Goal: Task Accomplishment & Management: Use online tool/utility

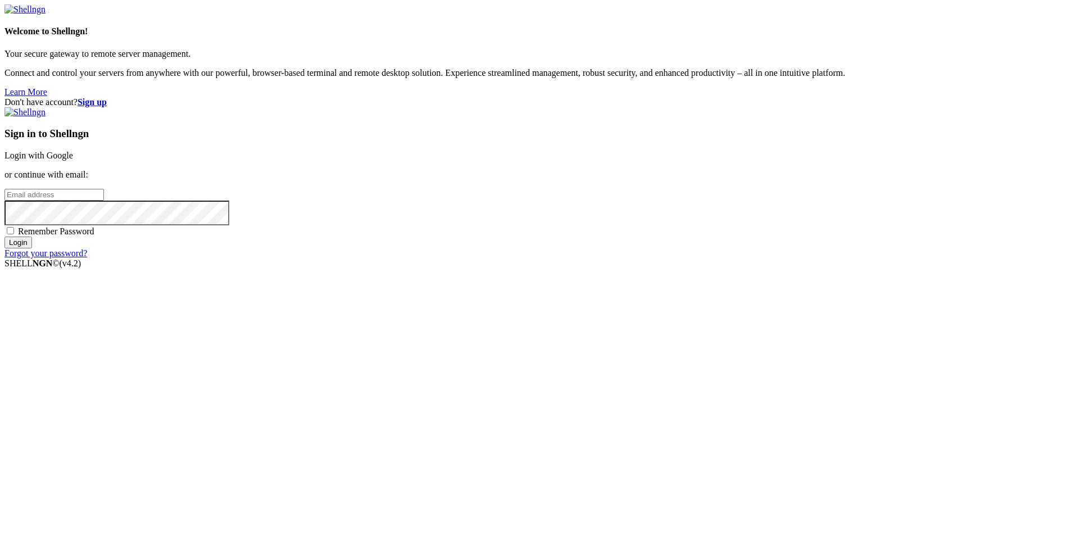
click at [73, 160] on link "Login with Google" at bounding box center [38, 156] width 69 height 10
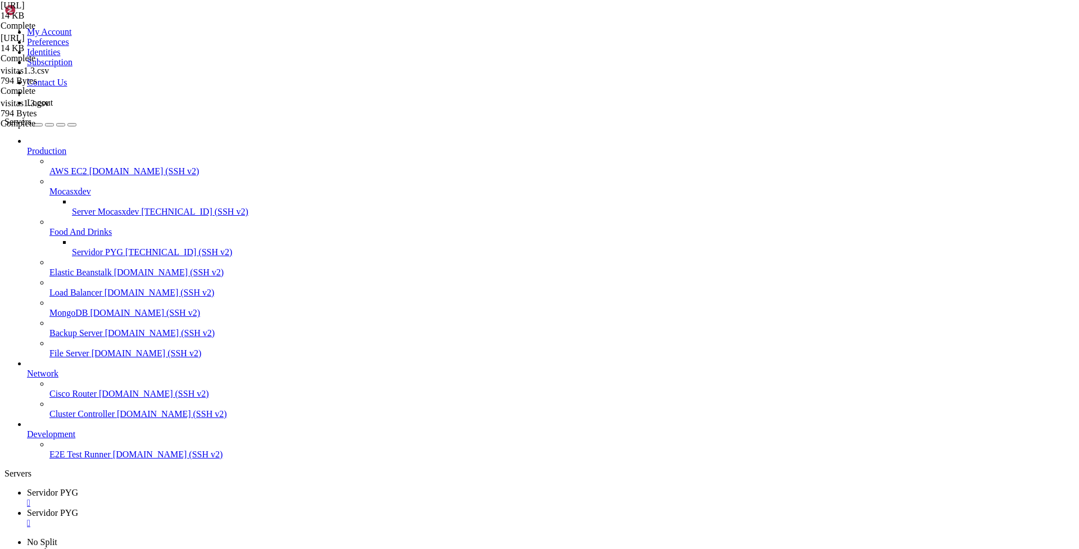
click at [207, 488] on link "Servidor PYG " at bounding box center [551, 498] width 1048 height 20
drag, startPoint x: 177, startPoint y: 12, endPoint x: 187, endPoint y: 12, distance: 10.1
click at [78, 488] on span "Servidor PYG" at bounding box center [52, 493] width 51 height 10
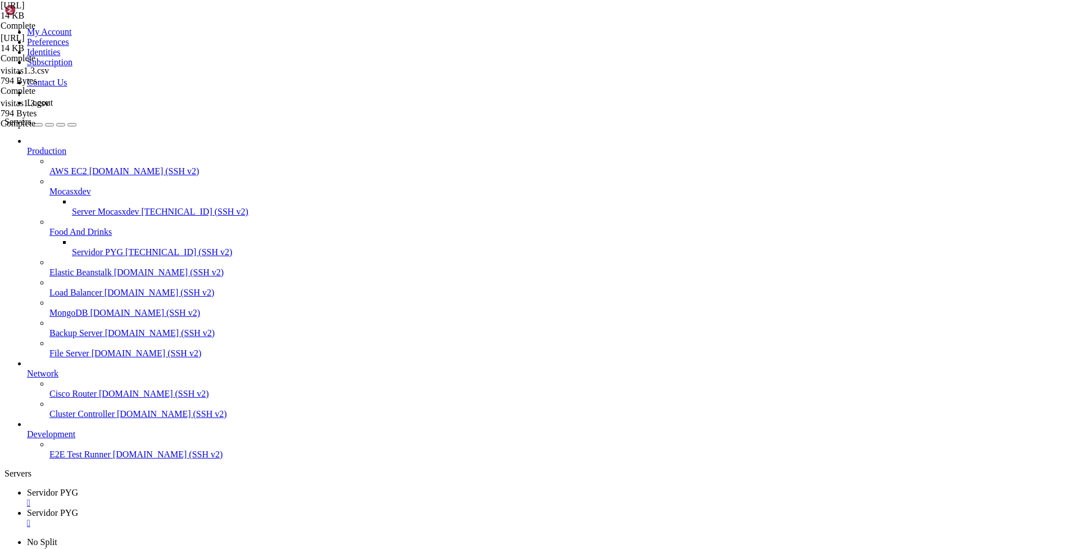
click at [216, 498] on div "" at bounding box center [551, 503] width 1048 height 10
type input "/home/ubuntu/bot_visitas"
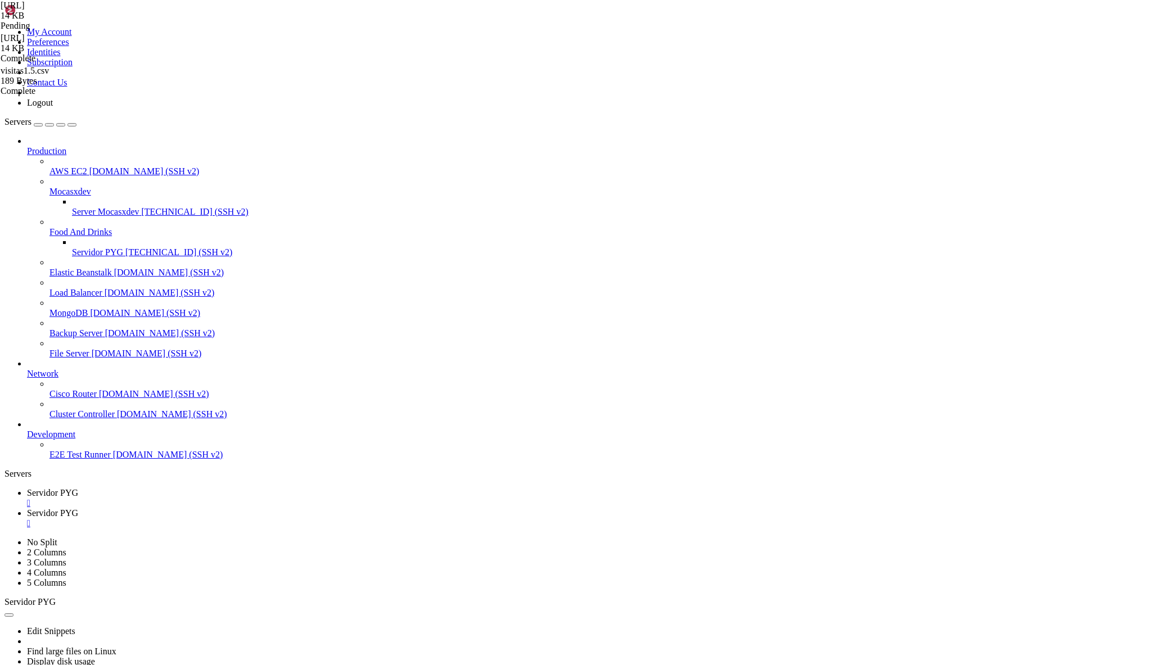
drag, startPoint x: 170, startPoint y: 318, endPoint x: 490, endPoint y: 401, distance: 330.1
type textarea "await update.message.reply_text("[GEOGRAPHIC_DATA] /inicio para comenzar.")"
click at [306, 518] on div "" at bounding box center [589, 523] width 1124 height 10
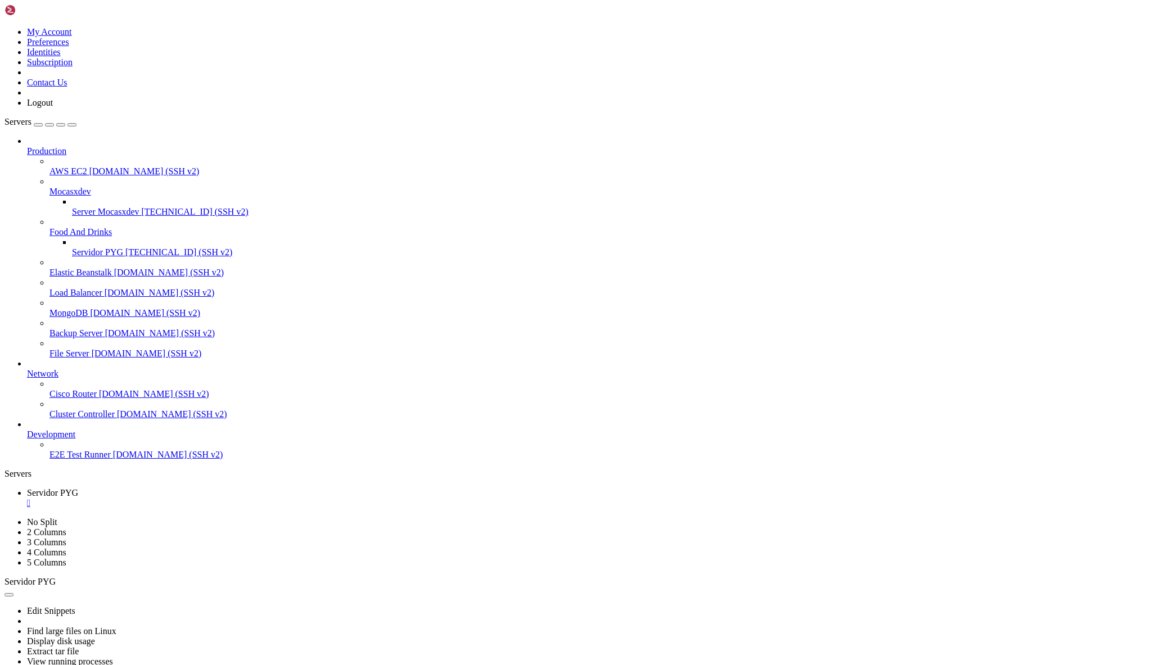
type input "/home/ubuntu/bot_visitas"
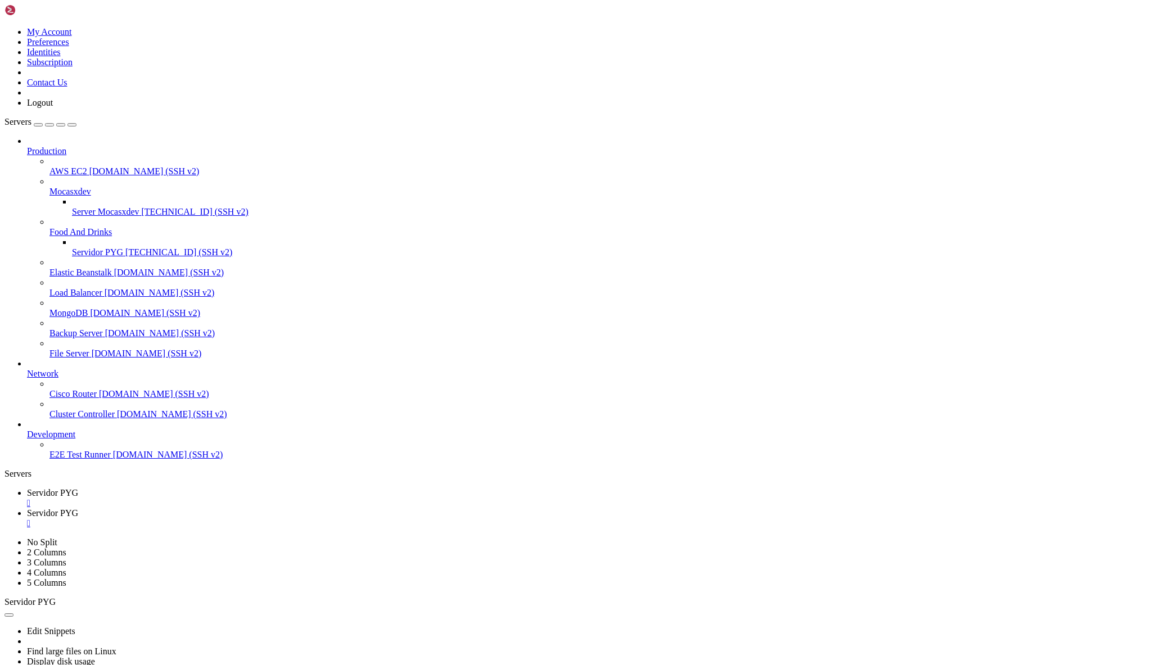
click at [187, 488] on link "Servidor PYG " at bounding box center [589, 498] width 1124 height 20
click at [78, 508] on span "Servidor PYG" at bounding box center [52, 513] width 51 height 10
drag, startPoint x: 170, startPoint y: 335, endPoint x: 481, endPoint y: 547, distance: 376.7
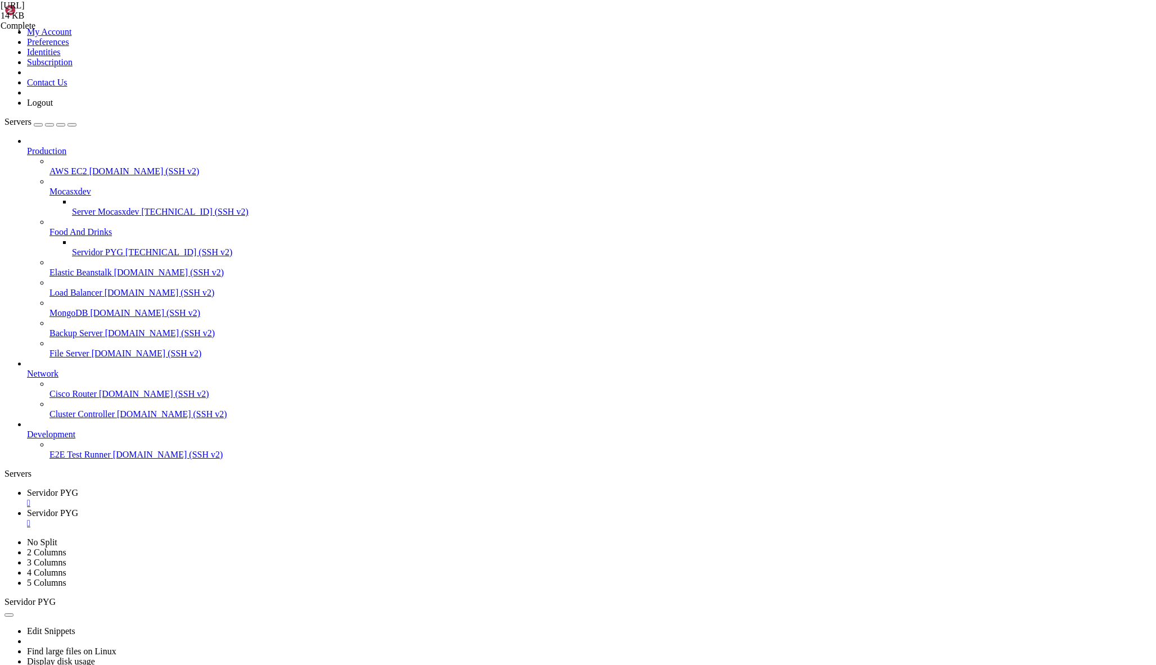
drag, startPoint x: 174, startPoint y: 142, endPoint x: 668, endPoint y: 554, distance: 643.3
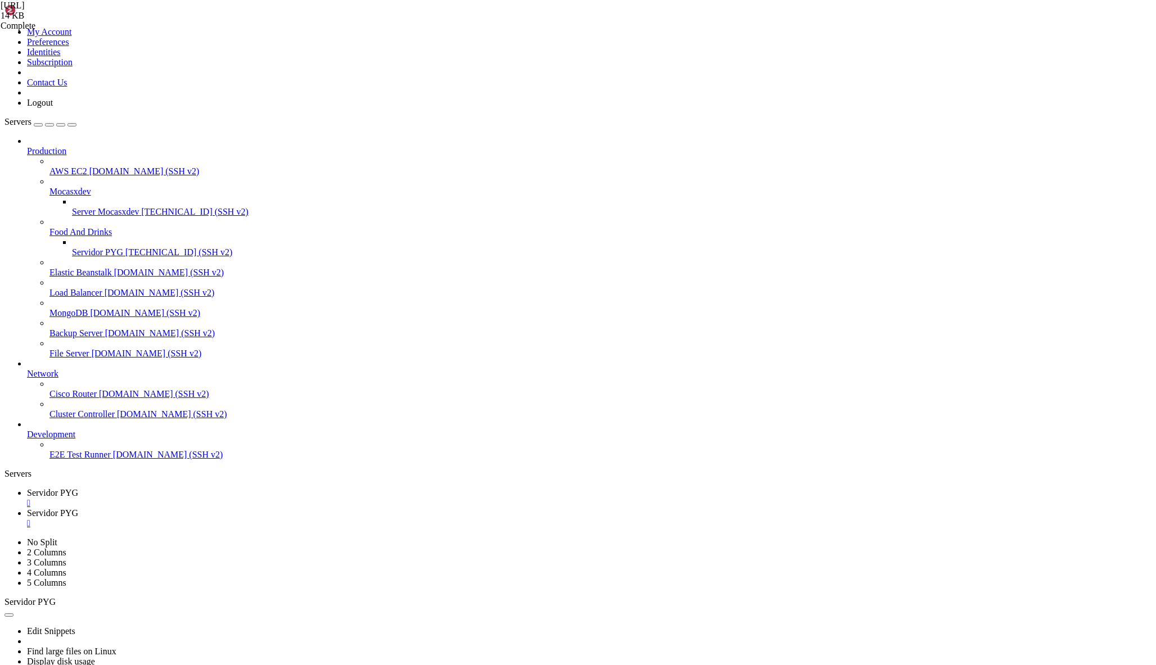
paste textarea "await update.message.reply_text(f"Cliente '{cliente"
type textarea "await update.message.reply_text(f"Cliente '{cliente}' seleccionado. Envía tu ub…"
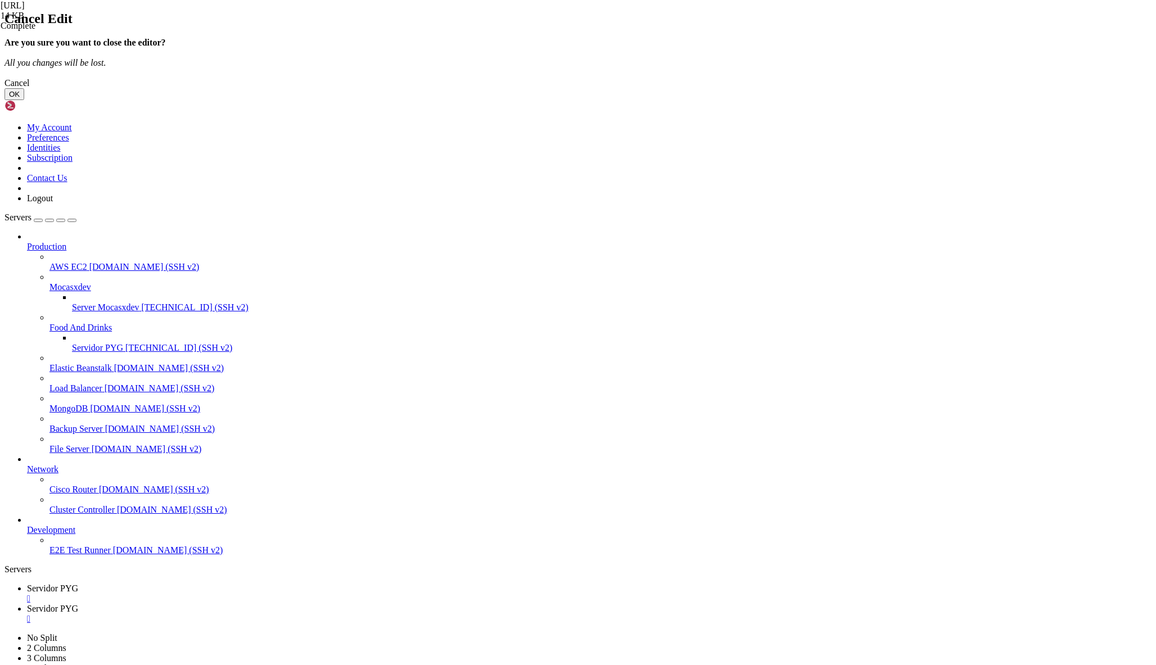
click at [24, 100] on button "OK" at bounding box center [14, 94] width 20 height 12
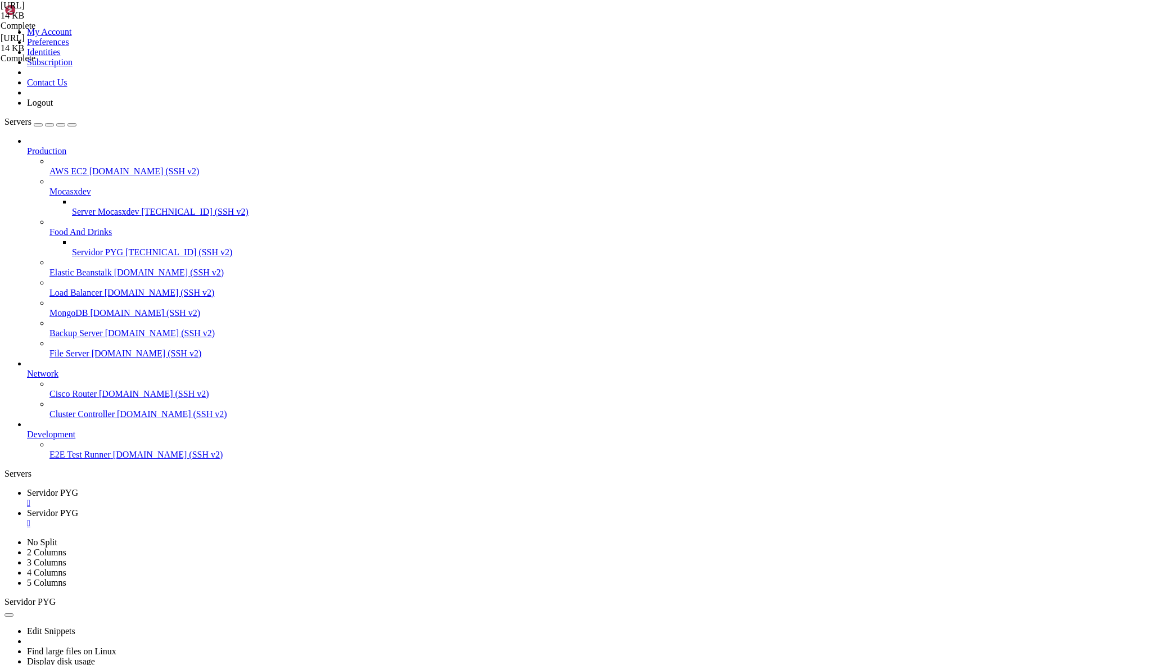
drag, startPoint x: 171, startPoint y: 295, endPoint x: 494, endPoint y: 433, distance: 350.5
type textarea "else: await update.message.reply_text("[GEOGRAPHIC_DATA] /inicio para comenzar.…"
paste textarea
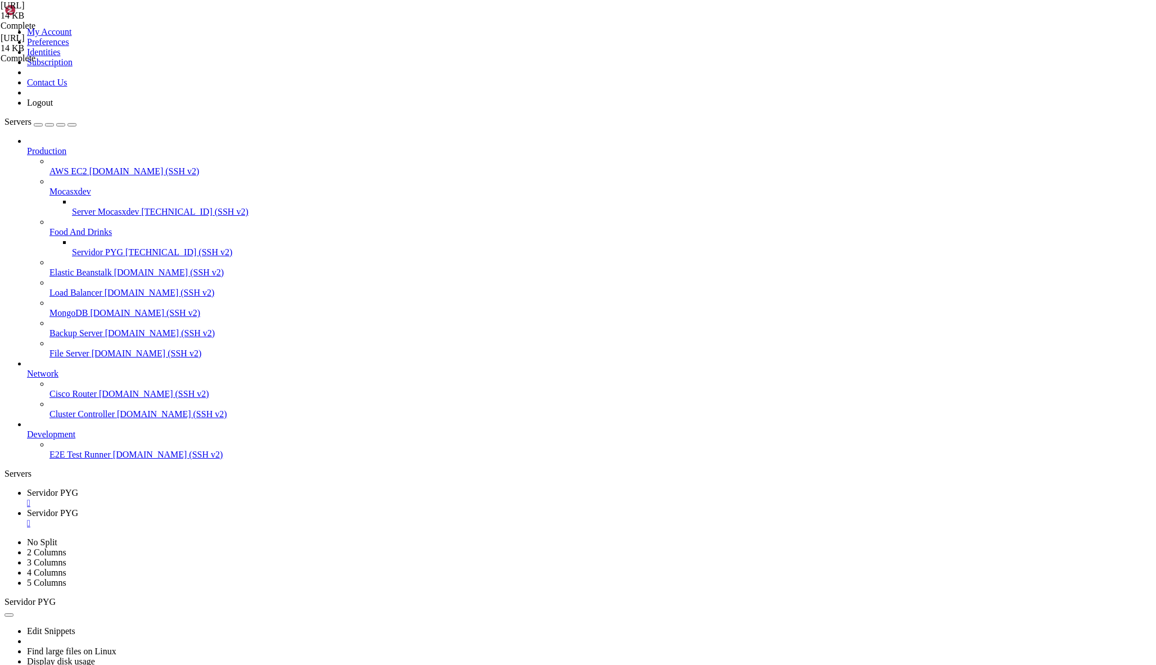
click at [78, 488] on span "Servidor PYG" at bounding box center [52, 493] width 51 height 10
drag, startPoint x: 309, startPoint y: 1091, endPoint x: 17, endPoint y: 1064, distance: 293.0
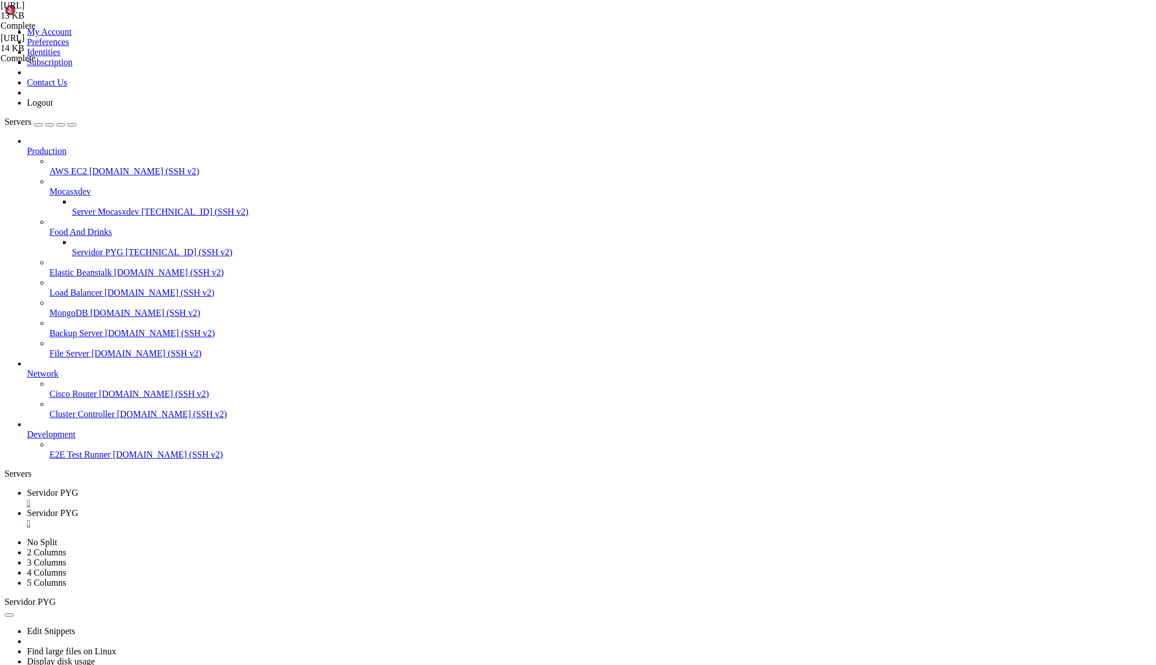
copy div "File "/home/ubuntu/bot_visitas/[URL]", line 237 f"{datos['latitud_usuario']},{d…"
click at [78, 508] on span "Servidor PYG" at bounding box center [52, 513] width 51 height 10
drag, startPoint x: 191, startPoint y: 408, endPoint x: 425, endPoint y: 485, distance: 246.6
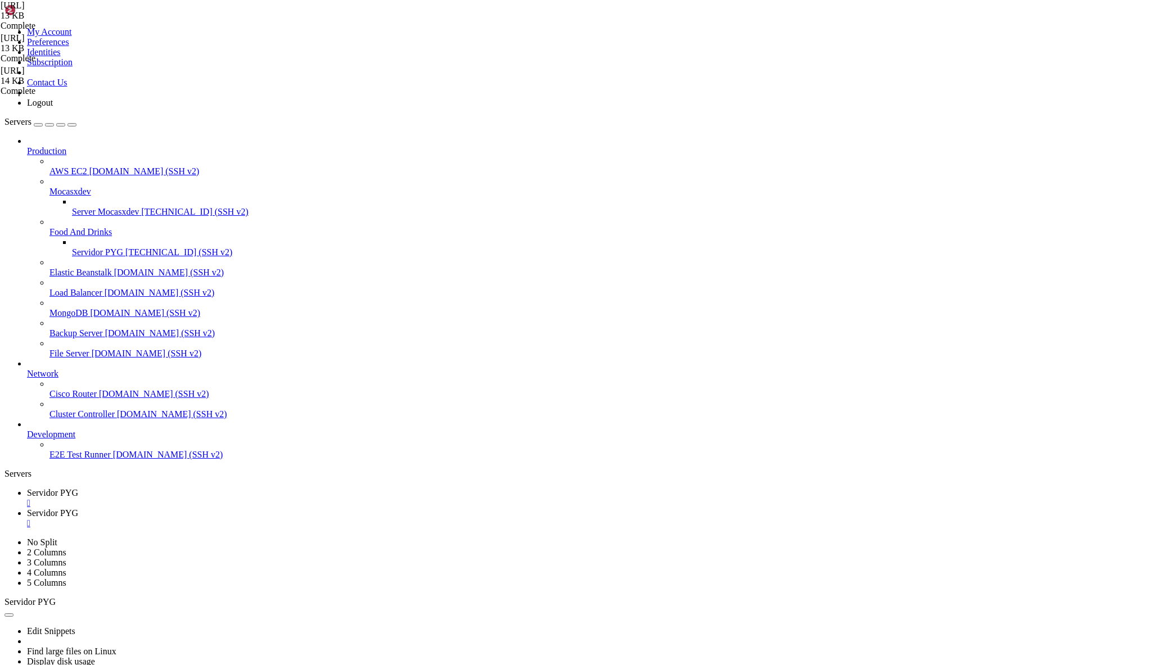
paste textarea "await update.message.reply_text("[GEOGRAPHIC_DATA] /inicio para comenzar.")"
type textarea "await update.message.reply_text("[GEOGRAPHIC_DATA] /inicio para comenzar.")"
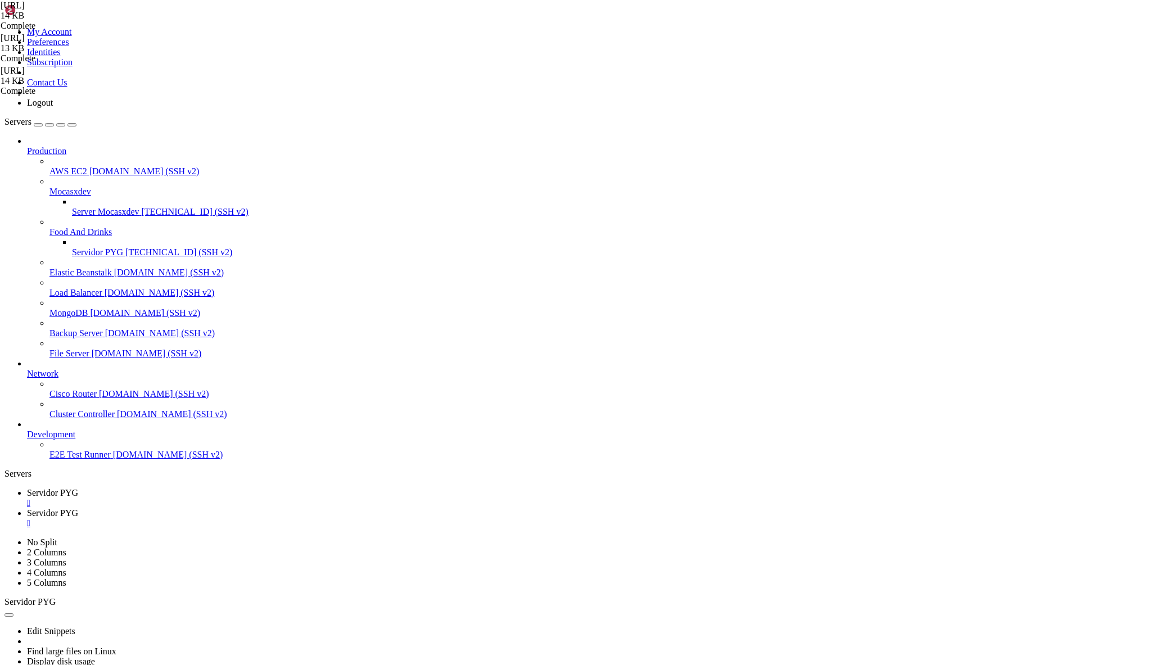
click at [78, 488] on span "Servidor PYG" at bounding box center [52, 493] width 51 height 10
click at [78, 508] on span "Servidor PYG" at bounding box center [52, 513] width 51 height 10
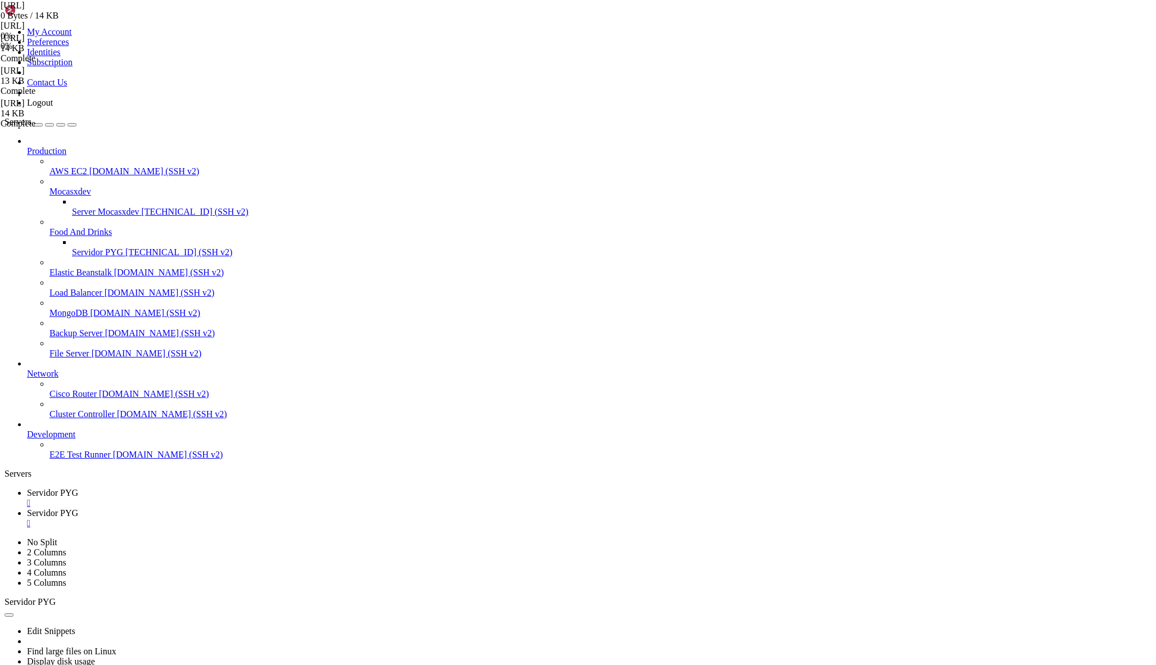
drag, startPoint x: 169, startPoint y: 433, endPoint x: 467, endPoint y: 539, distance: 315.6
type textarea "else: await update.message.reply_text("[GEOGRAPHIC_DATA] /inicio para comenzar.…"
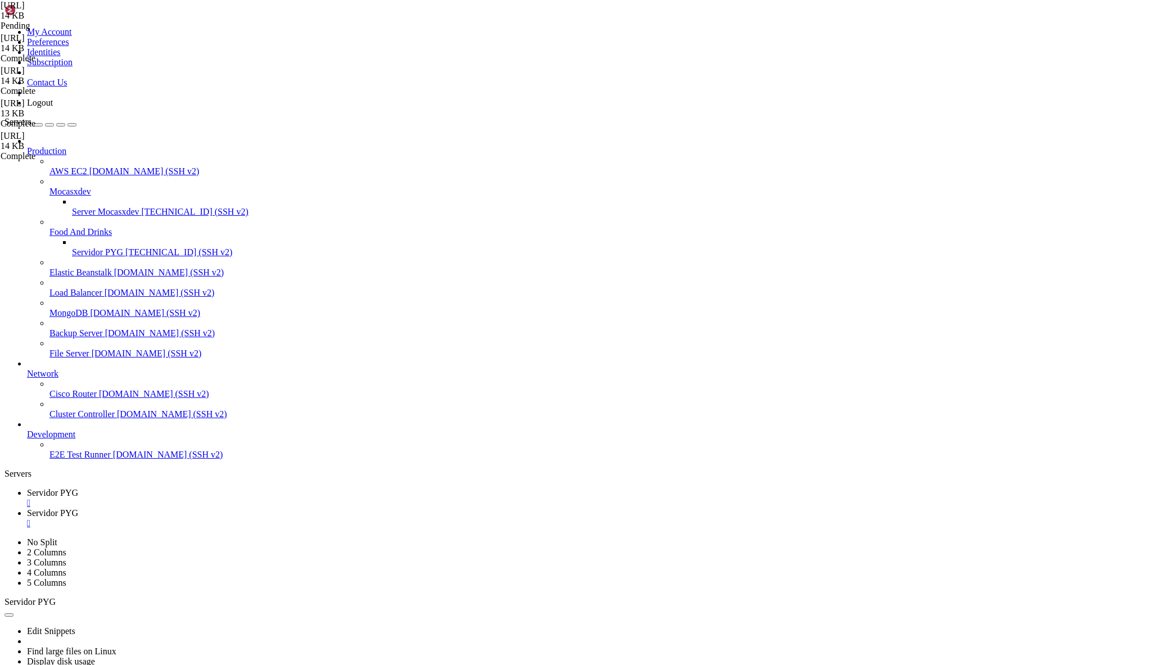
scroll to position [1251, 0]
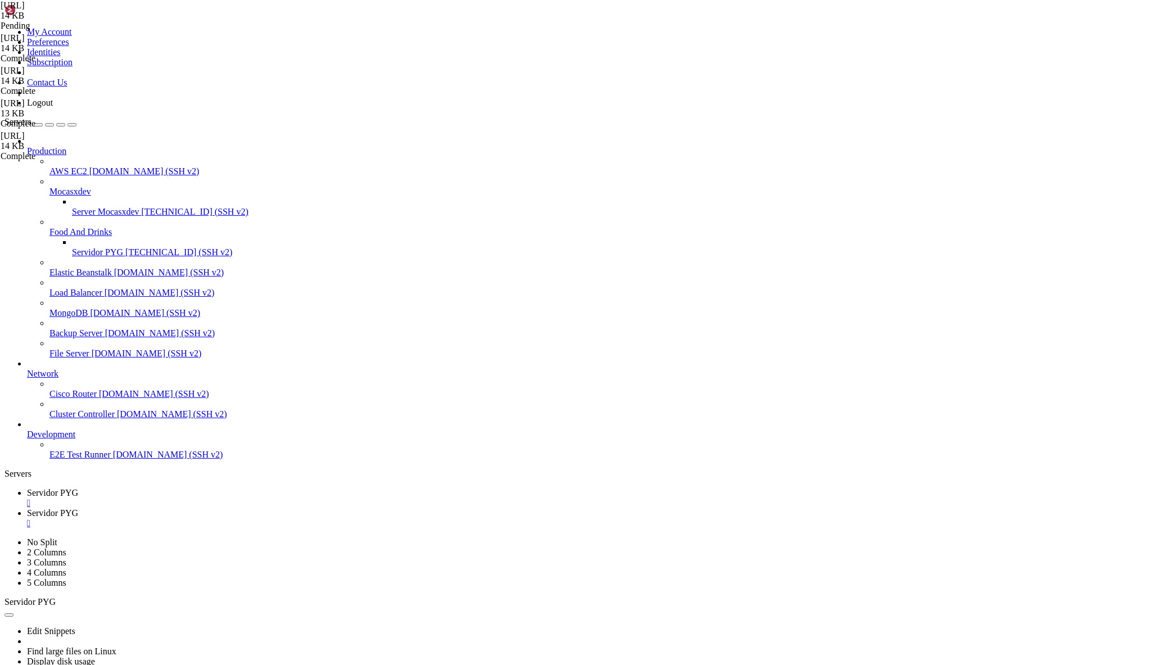
drag, startPoint x: 173, startPoint y: 174, endPoint x: 464, endPoint y: 424, distance: 384.3
type textarea "else: await update.message.reply_text("[GEOGRAPHIC_DATA] /inicio para comenzar.…"
paste textarea
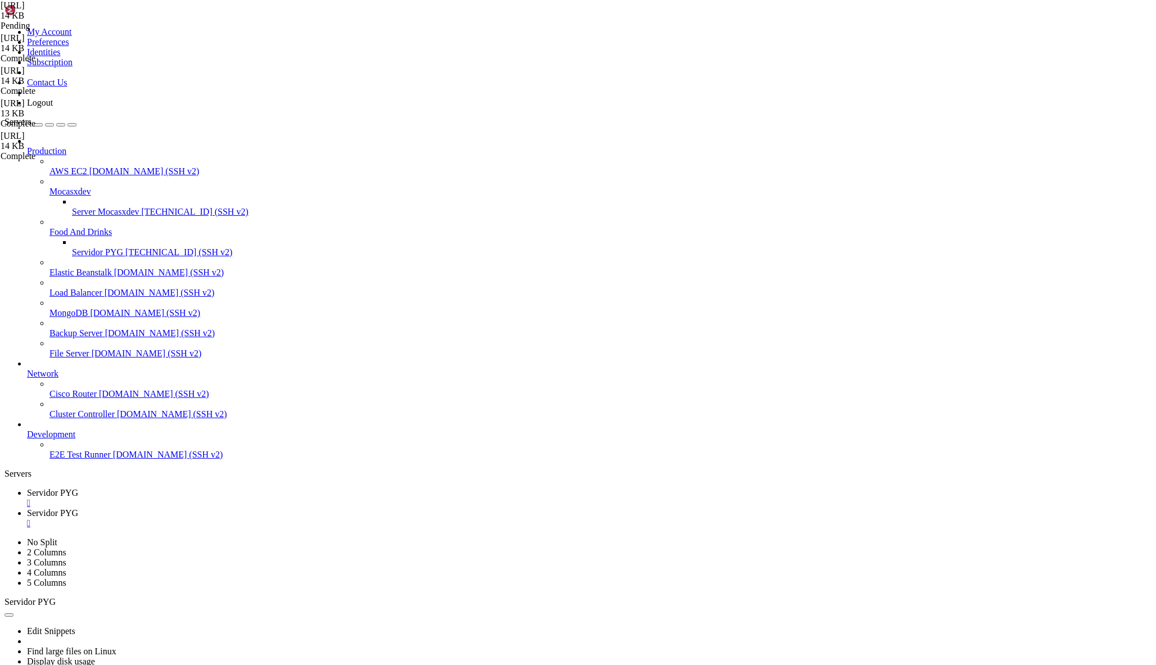
click at [78, 488] on span "Servidor PYG" at bounding box center [52, 493] width 51 height 10
click at [215, 498] on div "" at bounding box center [589, 503] width 1124 height 10
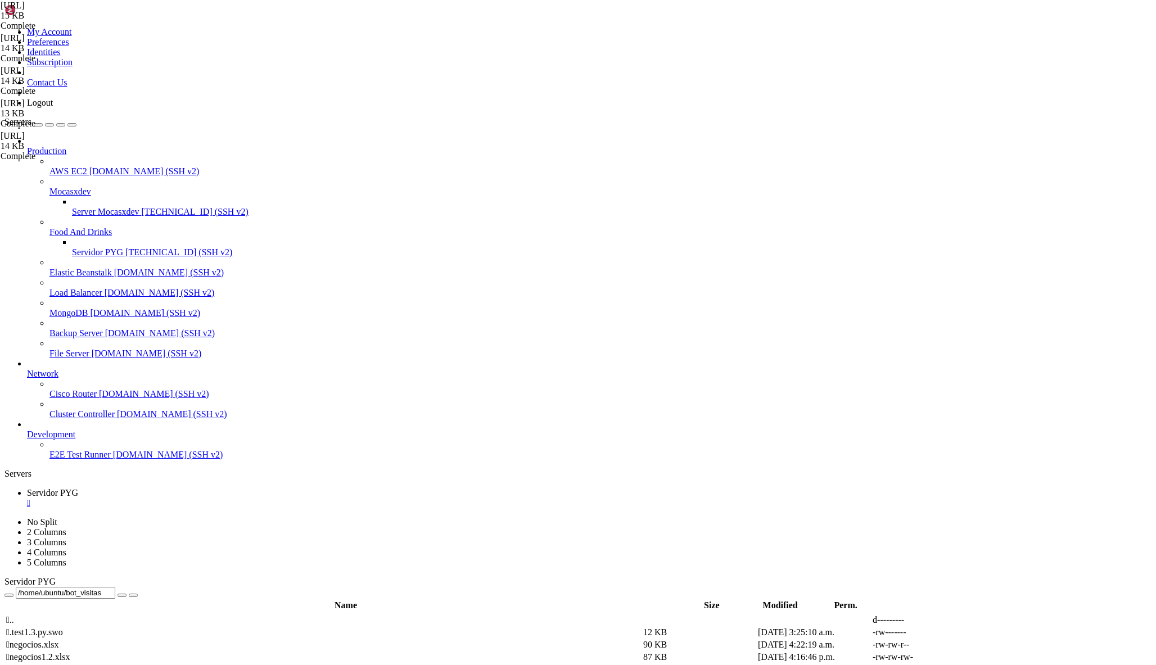
click at [80, 247] on span "Servidor PYG" at bounding box center [97, 252] width 51 height 10
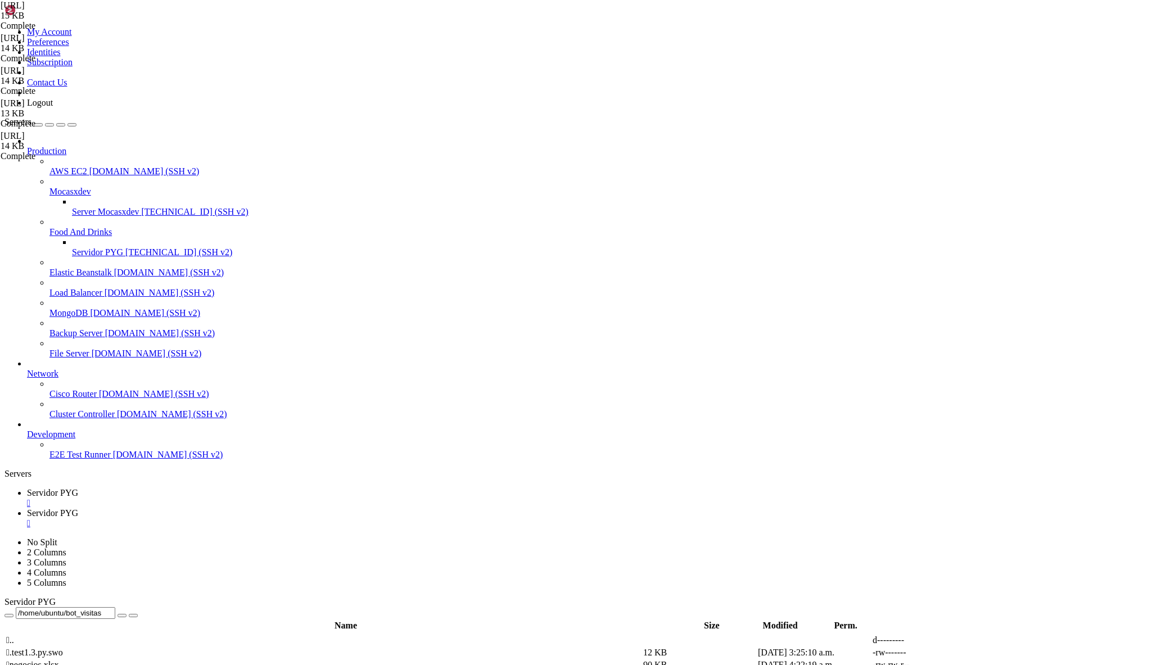
scroll to position [0, 0]
click at [78, 508] on span "Servidor PYG" at bounding box center [52, 513] width 51 height 10
click at [78, 488] on span "Servidor PYG" at bounding box center [52, 493] width 51 height 10
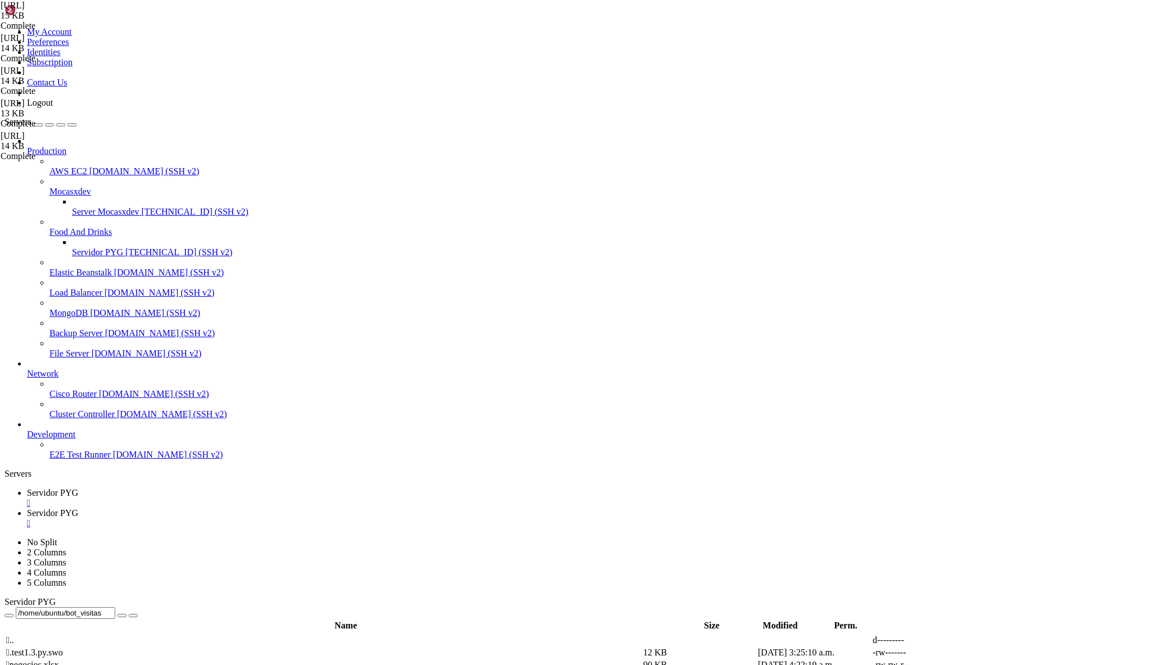
drag, startPoint x: 191, startPoint y: 200, endPoint x: 530, endPoint y: 570, distance: 501.8
type textarea "teclado = ReplyKeyboardMarkup(botones, resize_keyboard=True, one_time_keyboard=…"
paste textarea
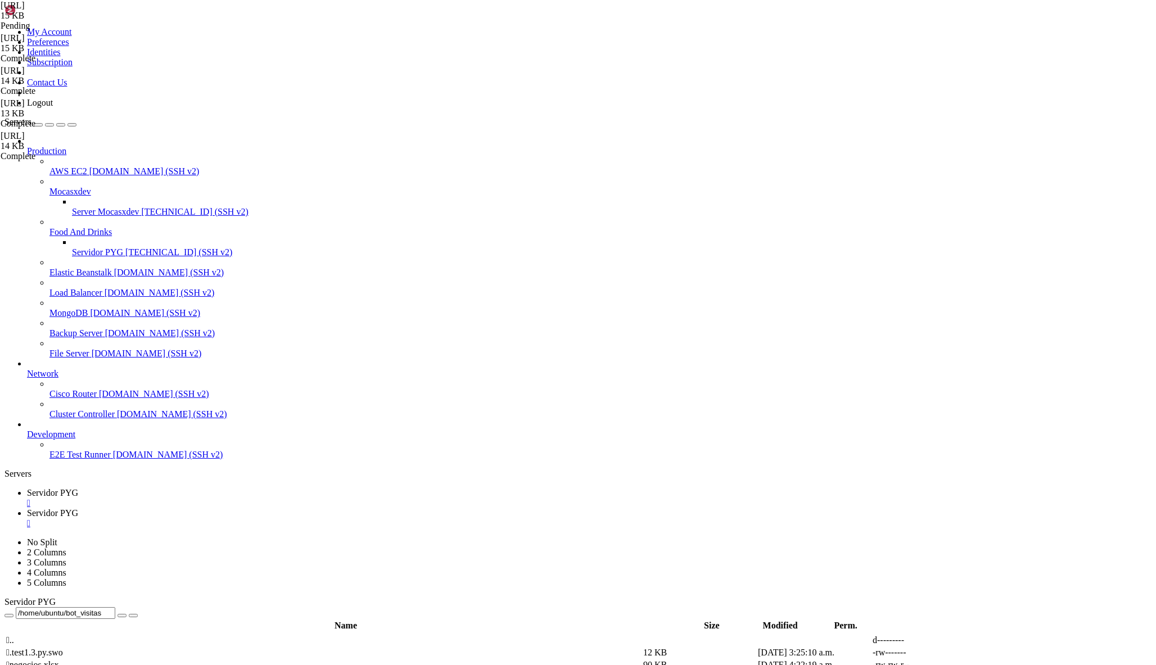
click at [78, 488] on span "Servidor PYG" at bounding box center [52, 493] width 51 height 10
click at [78, 508] on span "Servidor PYG" at bounding box center [52, 513] width 51 height 10
click at [305, 518] on div "" at bounding box center [589, 523] width 1124 height 10
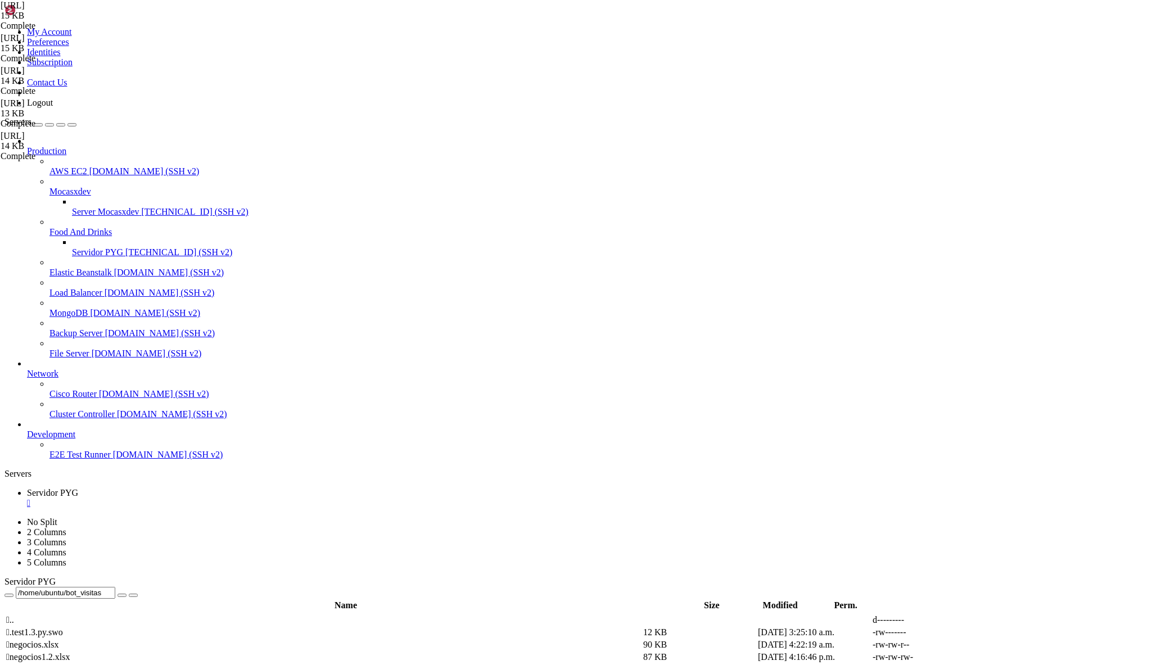
click at [125, 247] on span "[TECHNICAL_ID] (SSH v2)" at bounding box center [178, 252] width 107 height 10
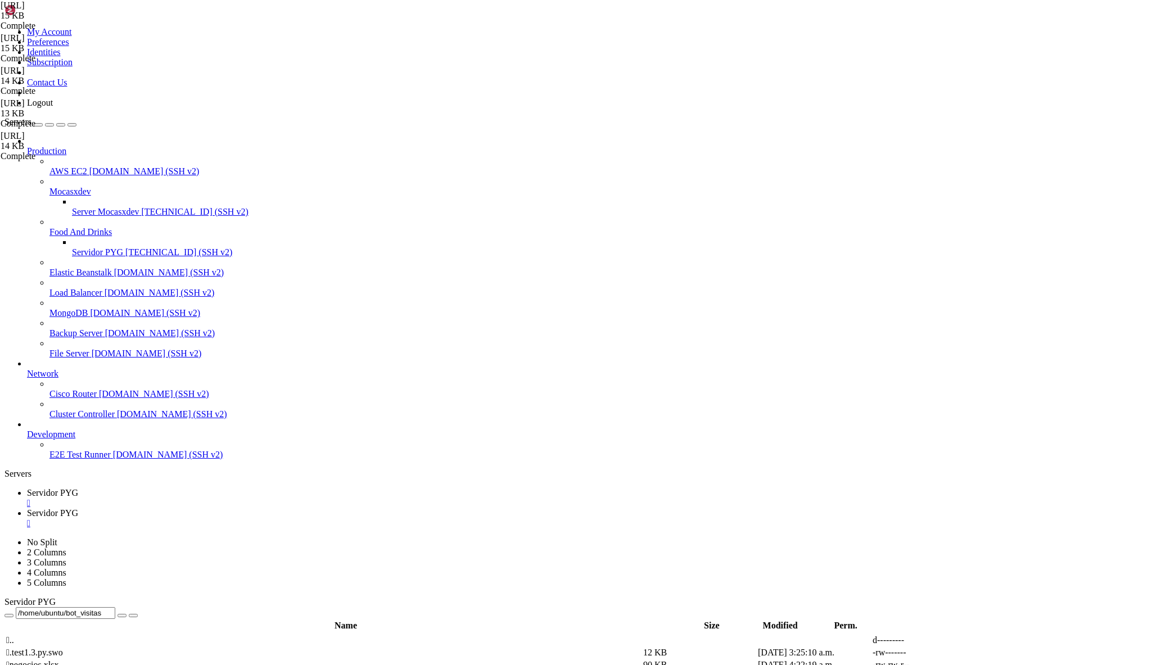
scroll to position [0, 0]
drag, startPoint x: 139, startPoint y: 1759, endPoint x: 19, endPoint y: 1734, distance: 122.9
copy div "File "/home/ubuntu/bot_visitas/[URL]", line 190 elif fase == "esperando_realiza…"
click at [78, 488] on span "Servidor PYG" at bounding box center [52, 493] width 51 height 10
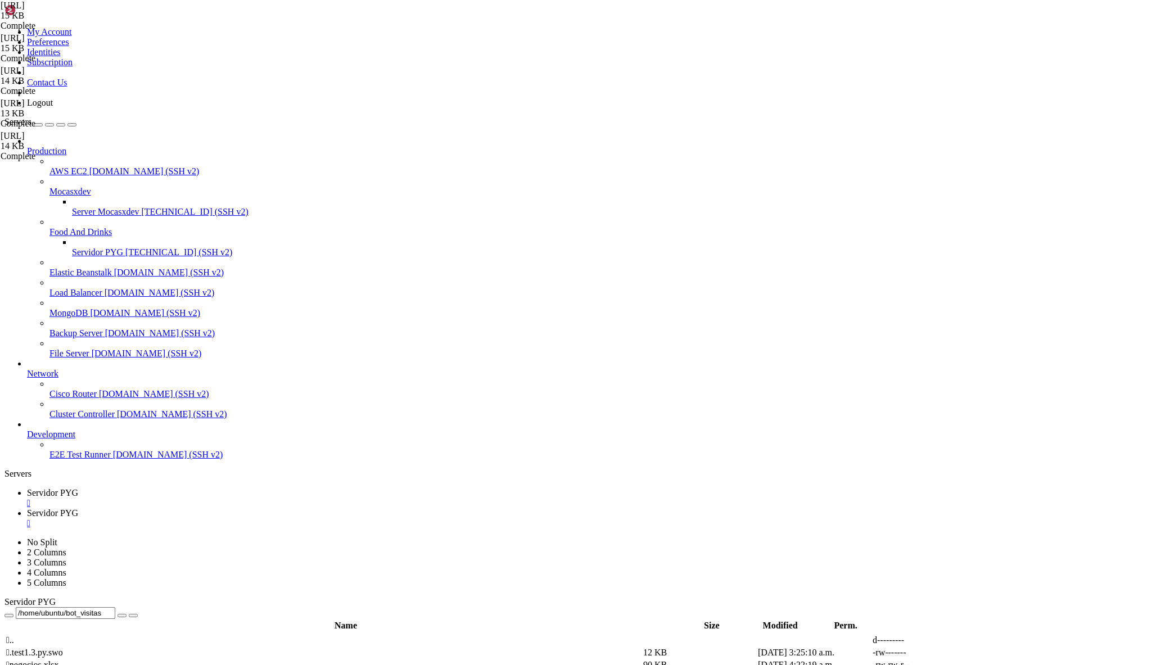
drag, startPoint x: 170, startPoint y: 296, endPoint x: 476, endPoint y: 420, distance: 330.6
type textarea "else: await update.message.reply_text("[GEOGRAPHIC_DATA] /inicio para comenzar.…"
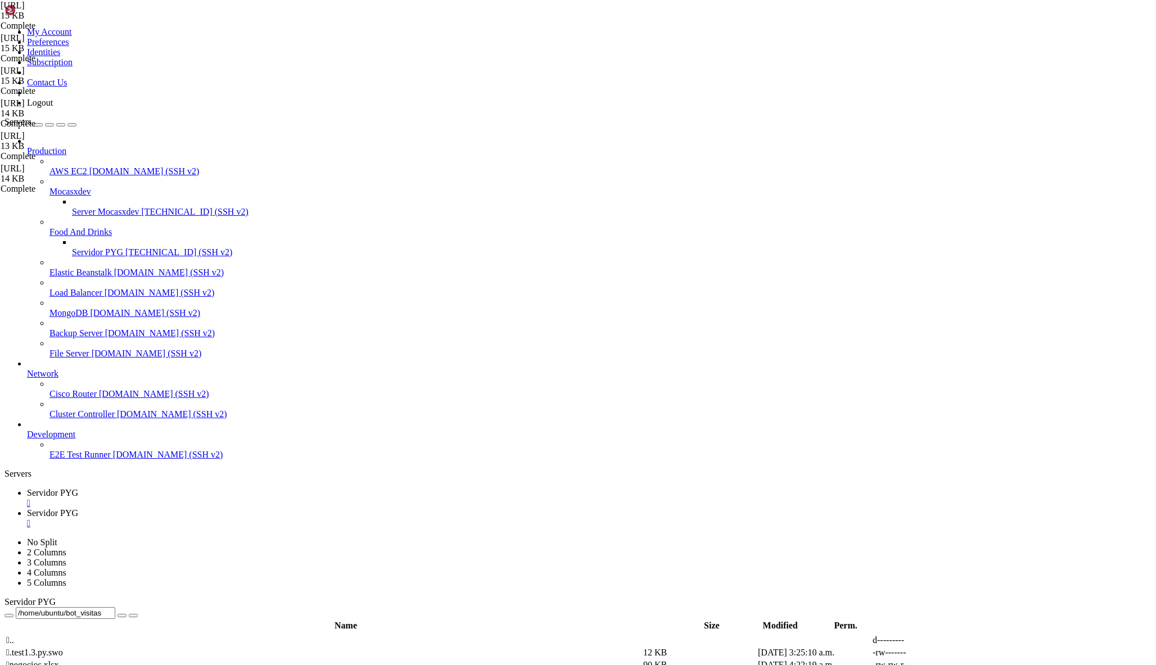
paste textarea
click at [78, 508] on span "Servidor PYG" at bounding box center [52, 513] width 51 height 10
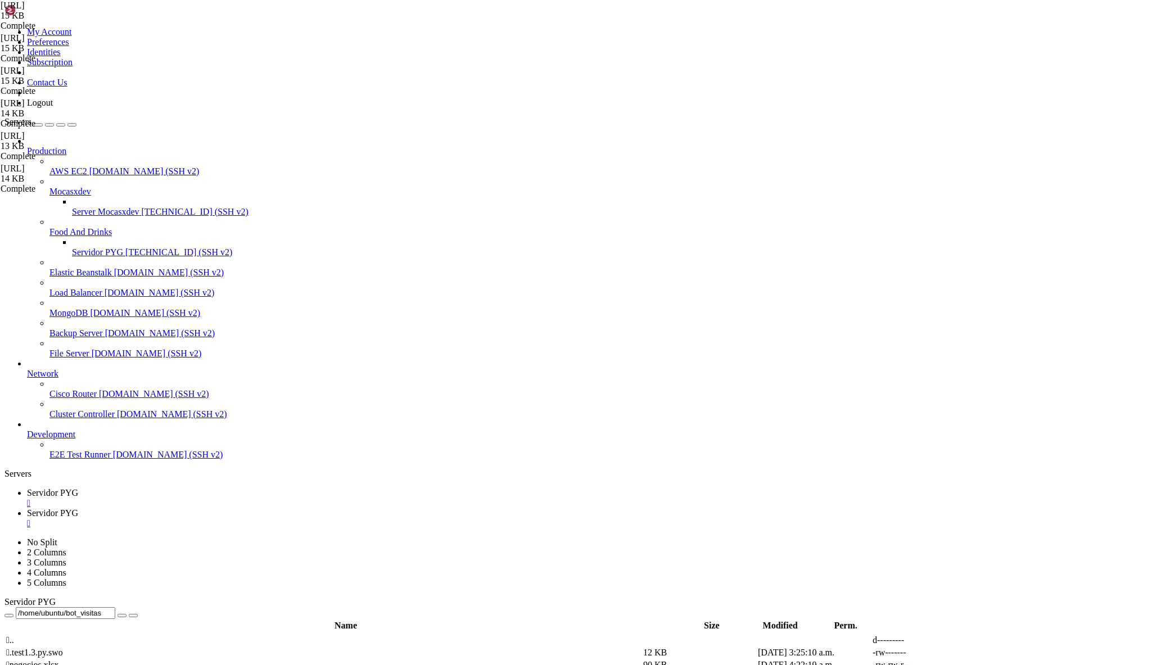
drag, startPoint x: 310, startPoint y: 1826, endPoint x: 20, endPoint y: 1801, distance: 291.2
copy div "File "/home/ubuntu/bot_visitas/[URL]", line 263 f"{user_id},{datos.get('cliente…"
click at [78, 488] on span "Servidor PYG" at bounding box center [52, 493] width 51 height 10
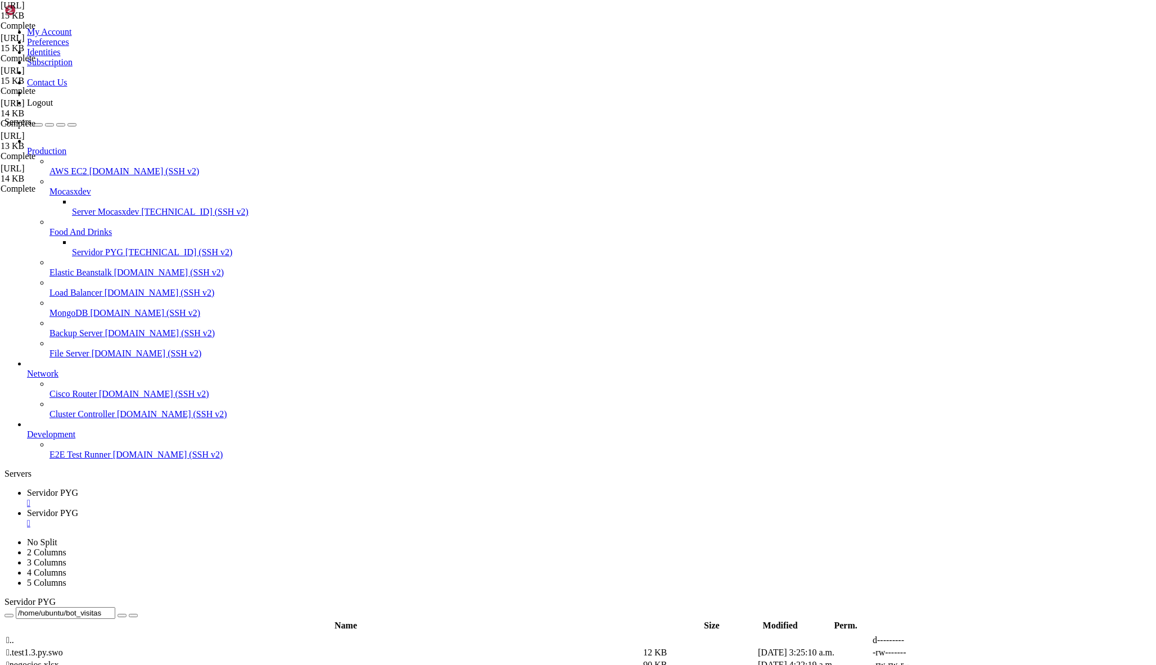
drag, startPoint x: 170, startPoint y: 238, endPoint x: 454, endPoint y: 459, distance: 358.9
paste textarea
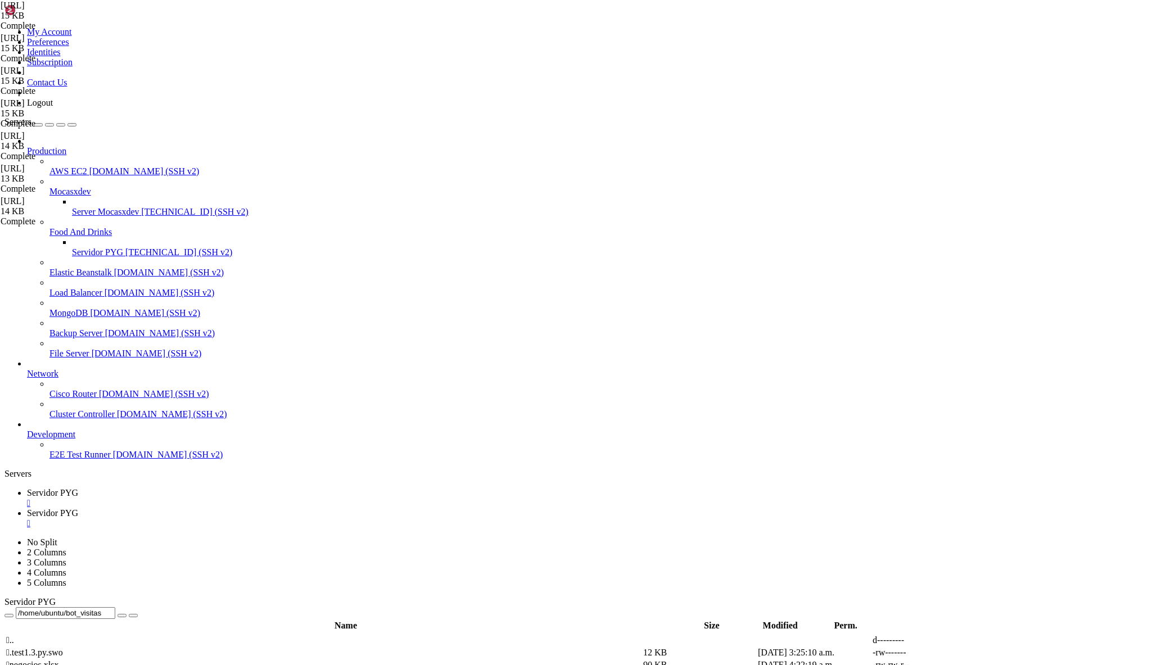
scroll to position [1740, 0]
click at [78, 508] on span "Servidor PYG" at bounding box center [52, 513] width 51 height 10
click at [78, 488] on span "Servidor PYG" at bounding box center [52, 493] width 51 height 10
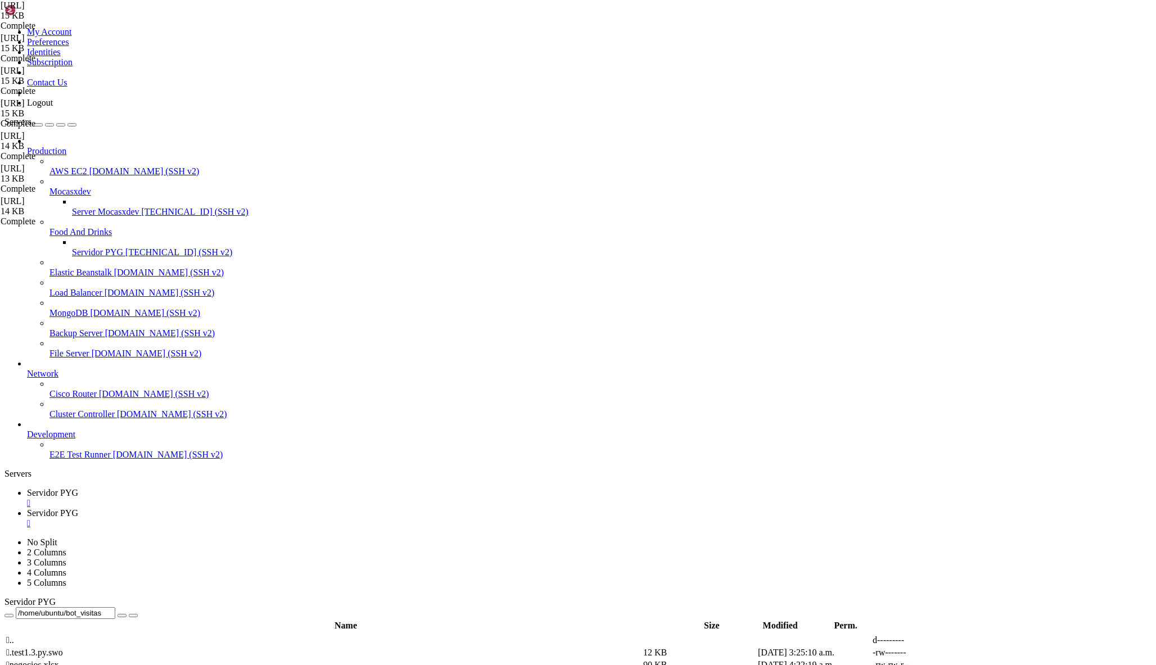
drag, startPoint x: 671, startPoint y: 11, endPoint x: 189, endPoint y: 12, distance: 481.8
click at [78, 488] on span "Servidor PYG" at bounding box center [52, 493] width 51 height 10
drag, startPoint x: 171, startPoint y: 418, endPoint x: 509, endPoint y: 335, distance: 347.9
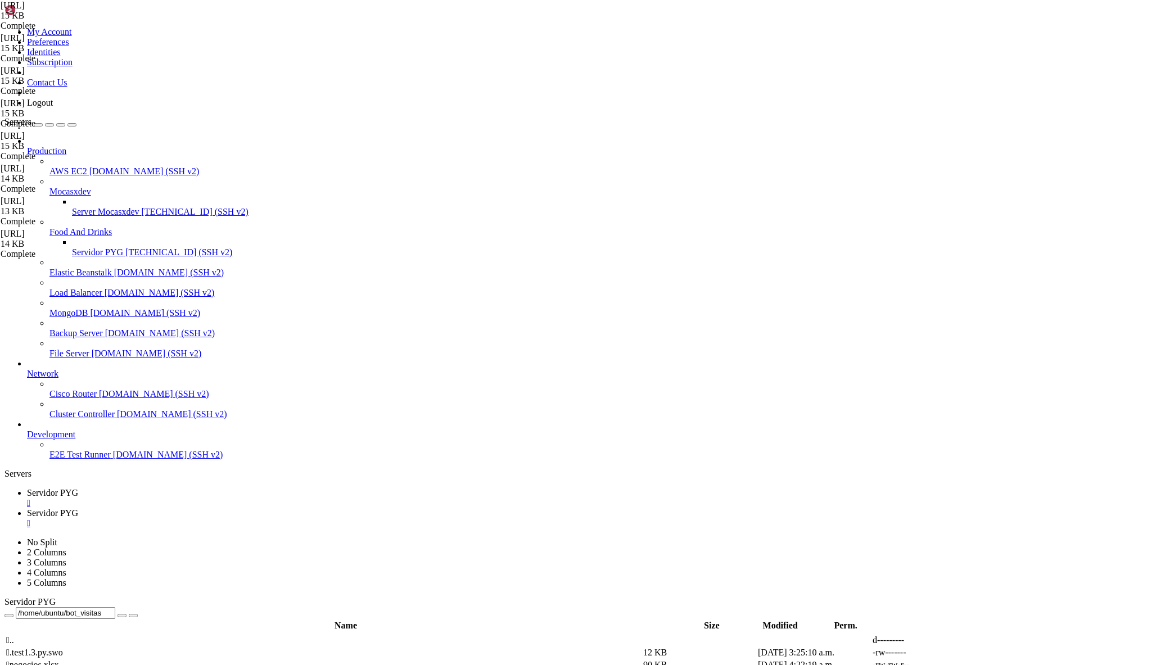
paste textarea
click at [78, 508] on span "Servidor PYG" at bounding box center [52, 513] width 51 height 10
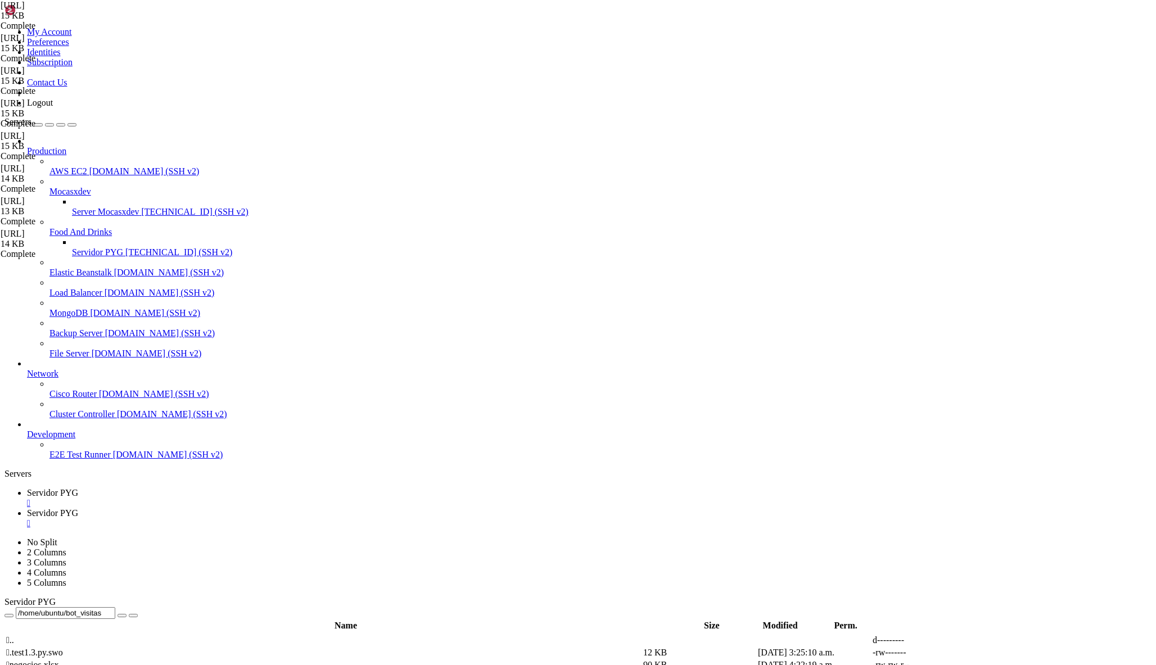
click at [78, 488] on span "Servidor PYG" at bounding box center [52, 493] width 51 height 10
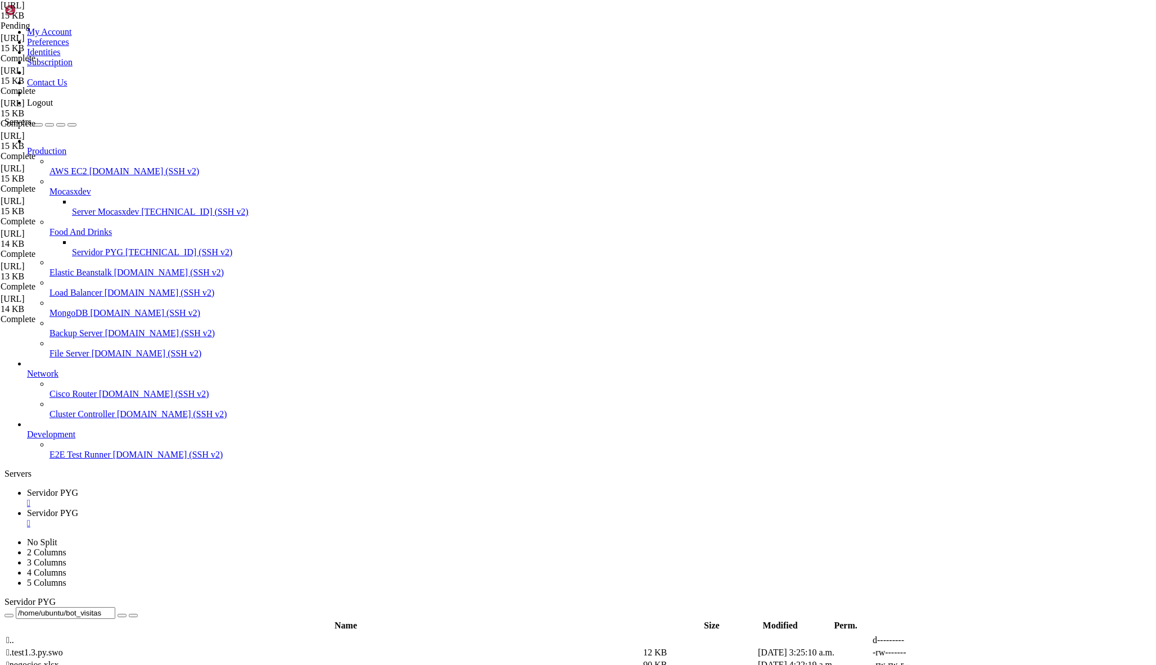
scroll to position [1545, 0]
drag, startPoint x: 241, startPoint y: 140, endPoint x: 410, endPoint y: 146, distance: 169.9
type textarea "[KeyboardButton("No aplica sub canal")]"
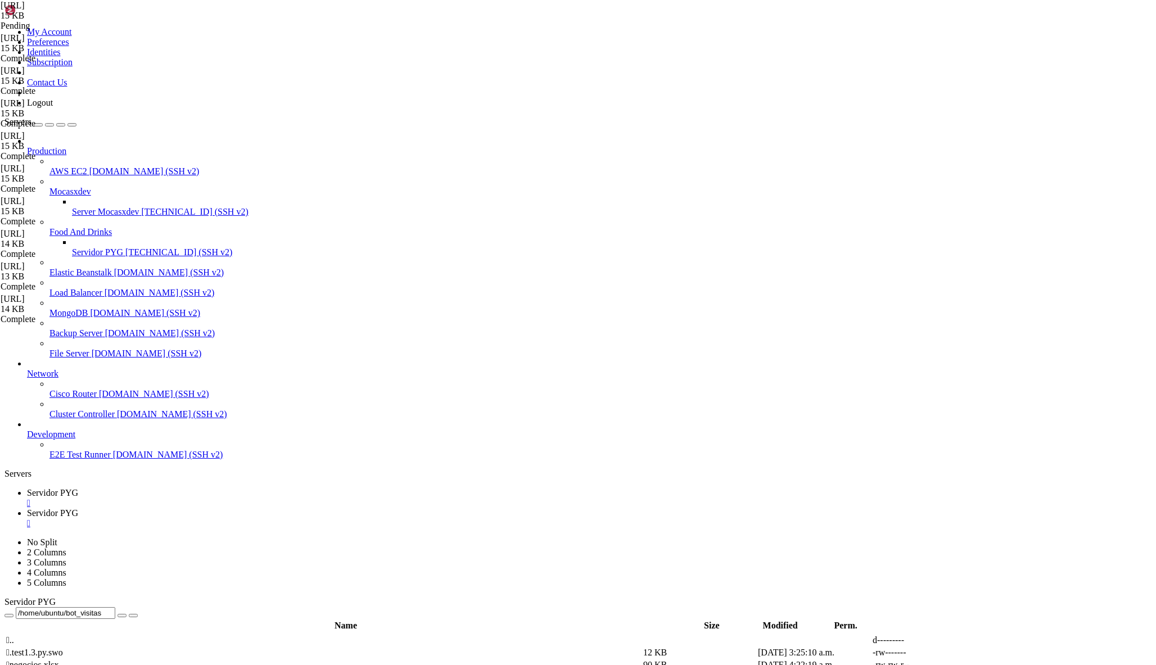
scroll to position [0, 5]
paste textarea "[KeyboardButton("No aplica sub canal")]"
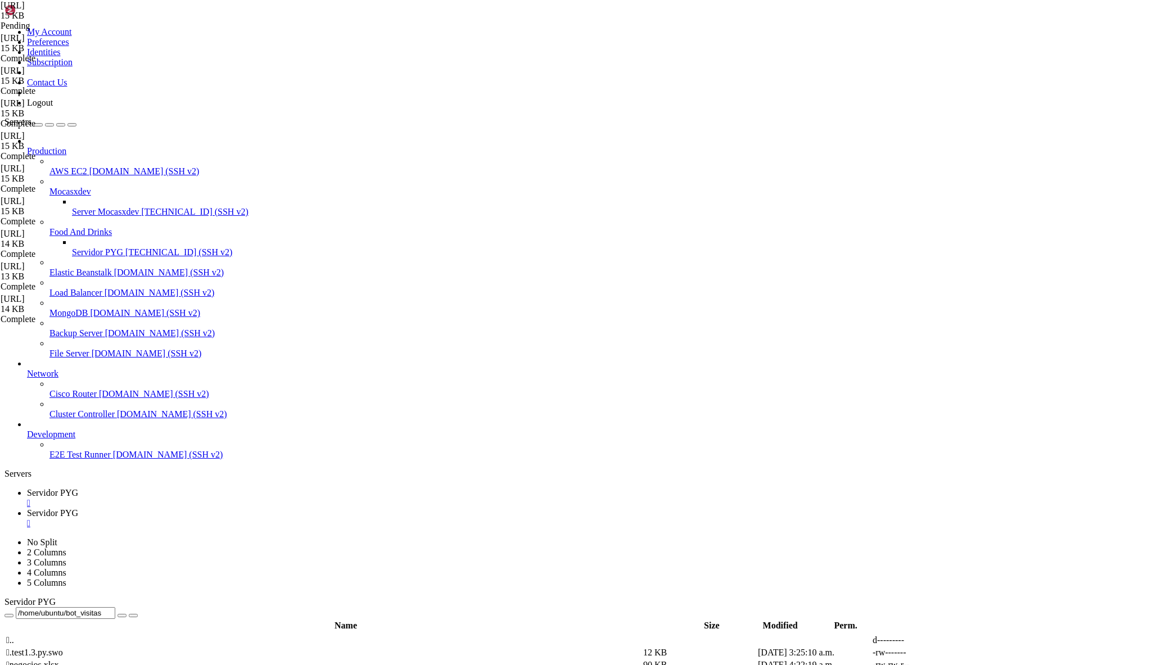
scroll to position [0, 13]
type textarea "[KeyboardButton("Precio")]"
click at [78, 488] on span "Servidor PYG" at bounding box center [52, 493] width 51 height 10
click at [78, 508] on span "Servidor PYG" at bounding box center [52, 513] width 51 height 10
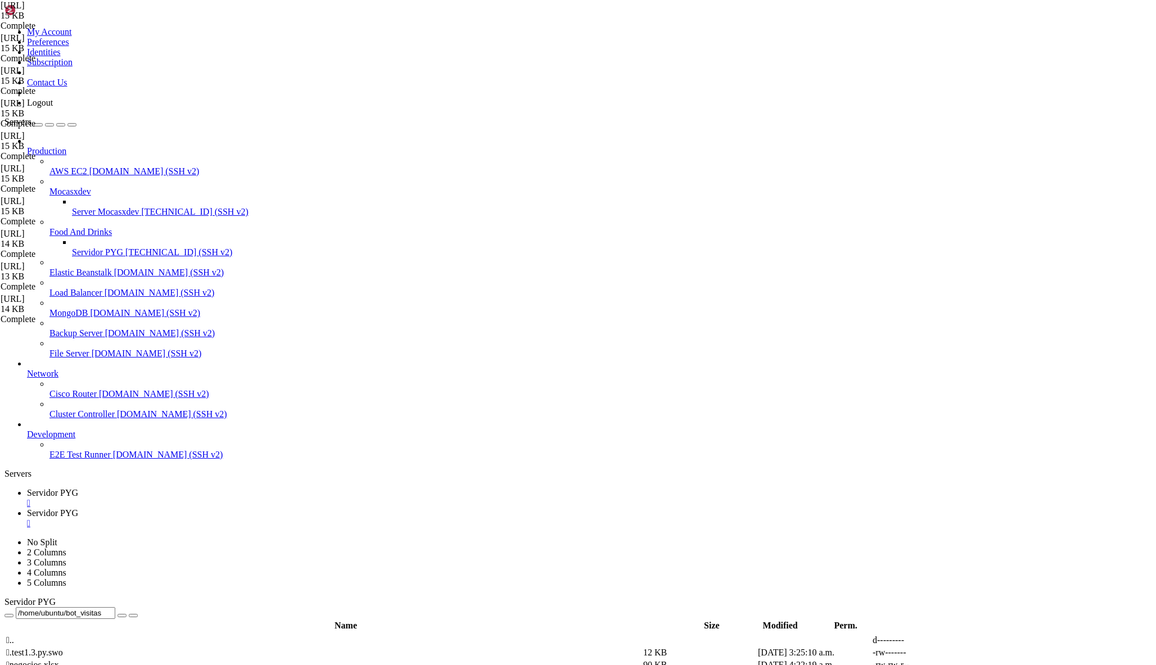
click at [302, 518] on div "" at bounding box center [589, 523] width 1124 height 10
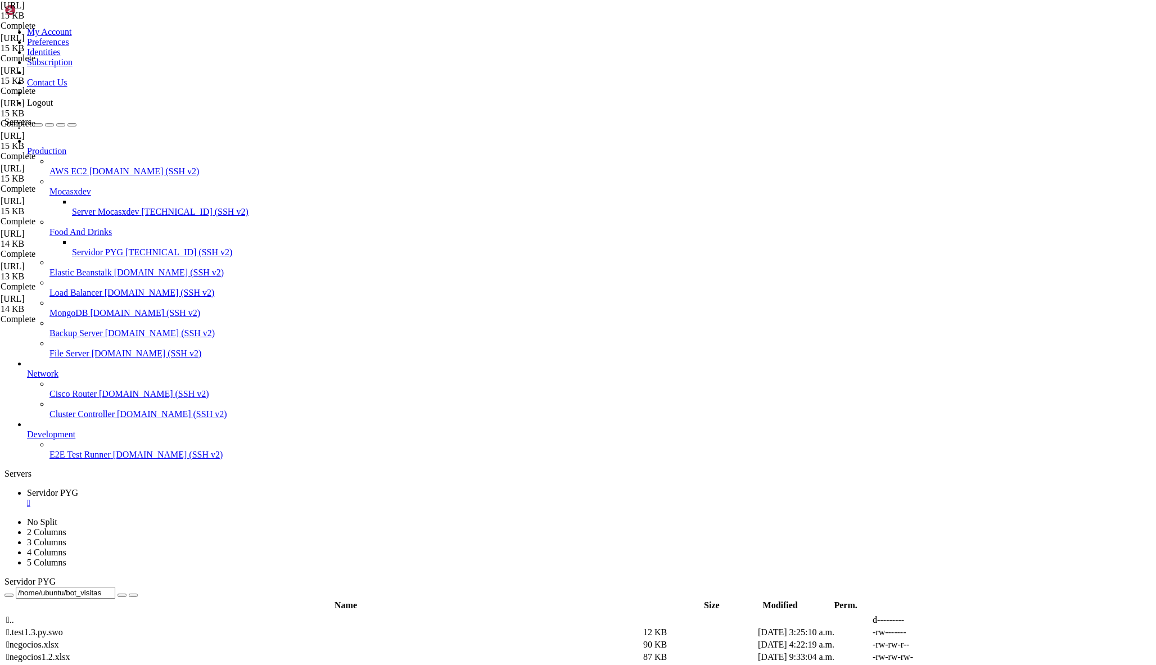
click at [125, 247] on span "[TECHNICAL_ID] (SSH v2)" at bounding box center [178, 252] width 107 height 10
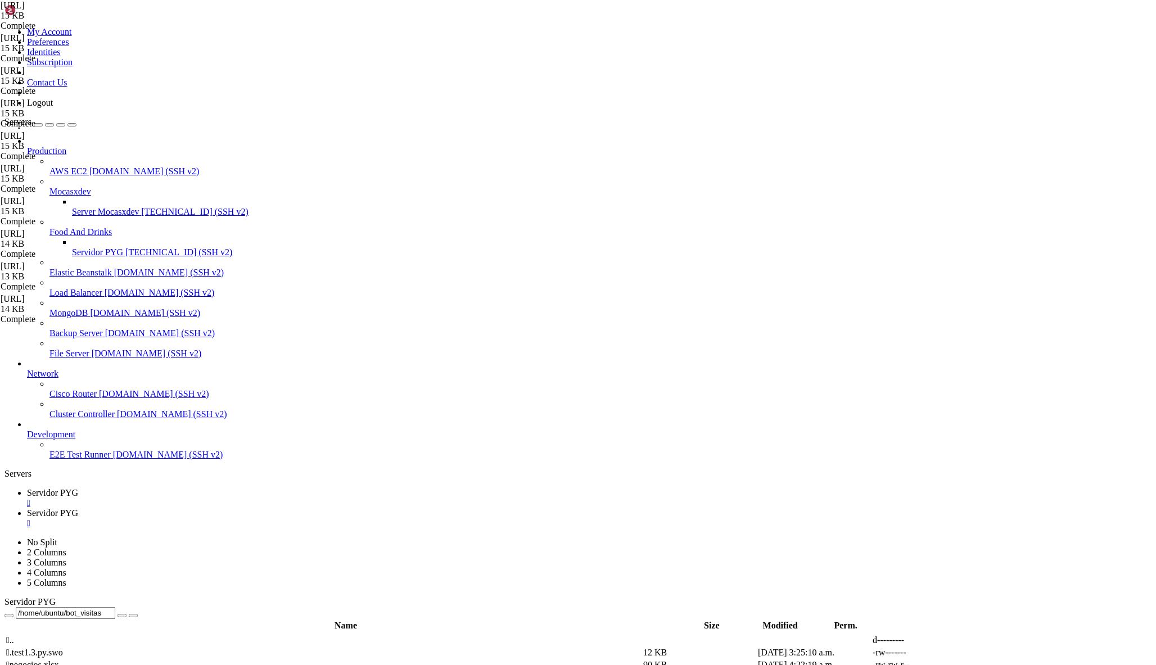
scroll to position [0, 0]
click at [198, 488] on link "Servidor PYG " at bounding box center [589, 498] width 1124 height 20
drag, startPoint x: 168, startPoint y: 266, endPoint x: 492, endPoint y: 390, distance: 346.8
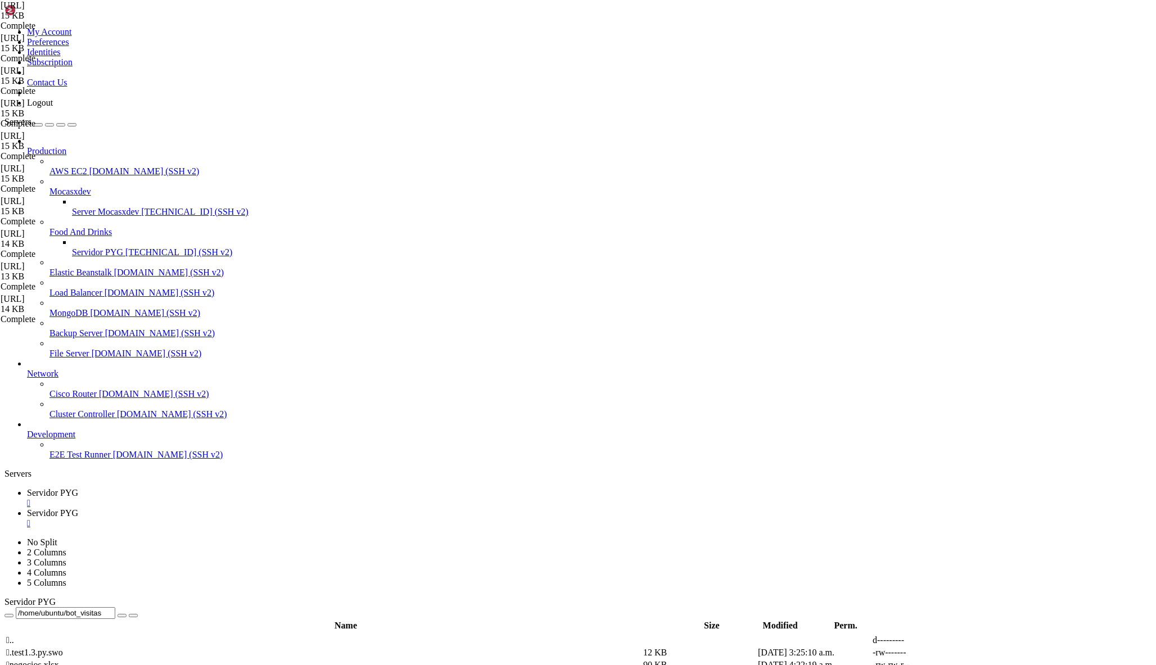
type textarea "else: await update.message.reply_text("[GEOGRAPHIC_DATA] /inicio para comenzar.…"
click at [78, 508] on span "Servidor PYG" at bounding box center [52, 513] width 51 height 10
drag, startPoint x: 137, startPoint y: 1815, endPoint x: 16, endPoint y: 1786, distance: 124.6
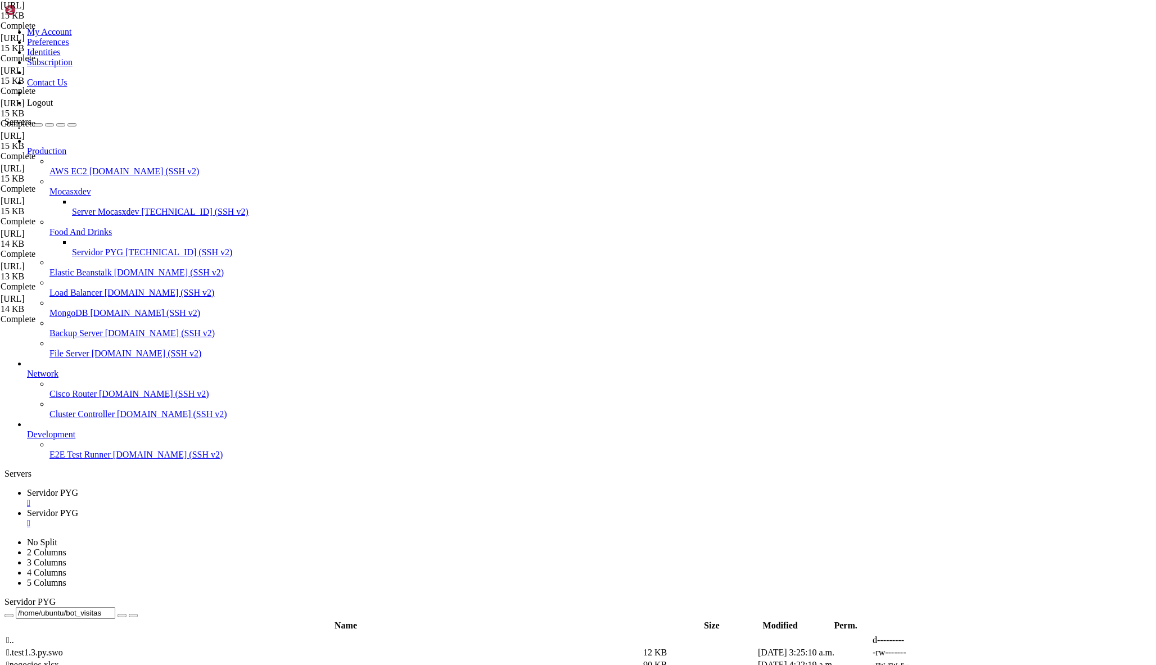
copy div "File "/home/ubuntu/bot_visitas/[URL]", line 186 ] ^ SyntaxError: unmatched ']'"
click at [78, 488] on span "Servidor PYG" at bounding box center [52, 493] width 51 height 10
drag, startPoint x: 534, startPoint y: 392, endPoint x: 519, endPoint y: 382, distance: 17.8
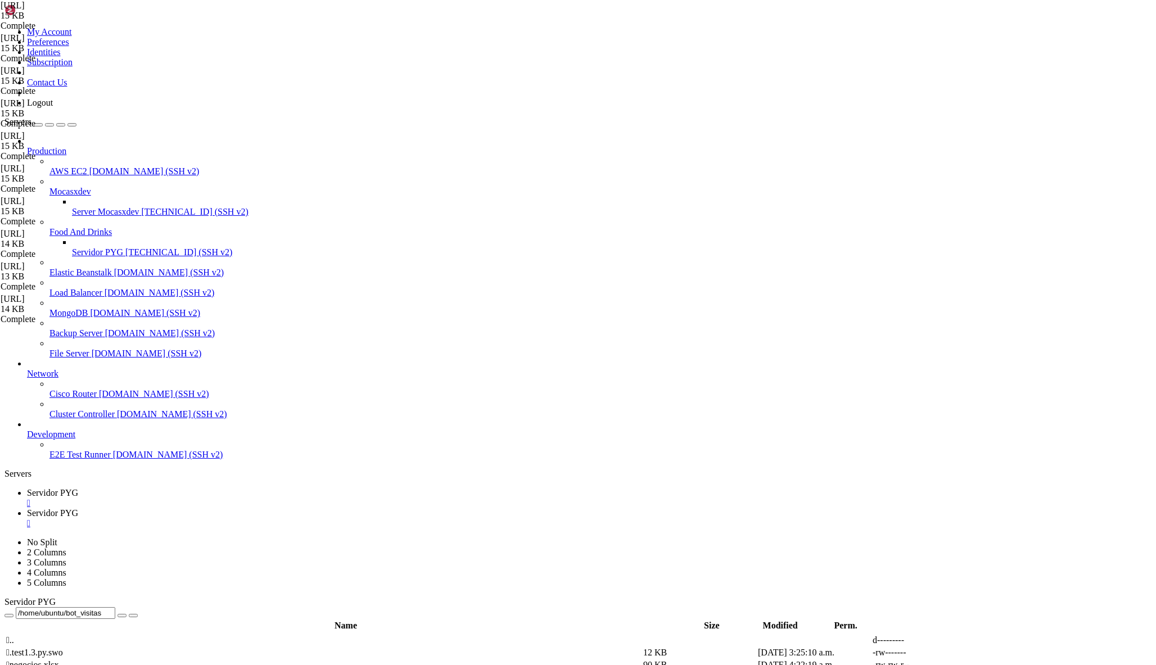
scroll to position [1547, 0]
type textarea "[KeyboardButton("No aplica sub canal")],"
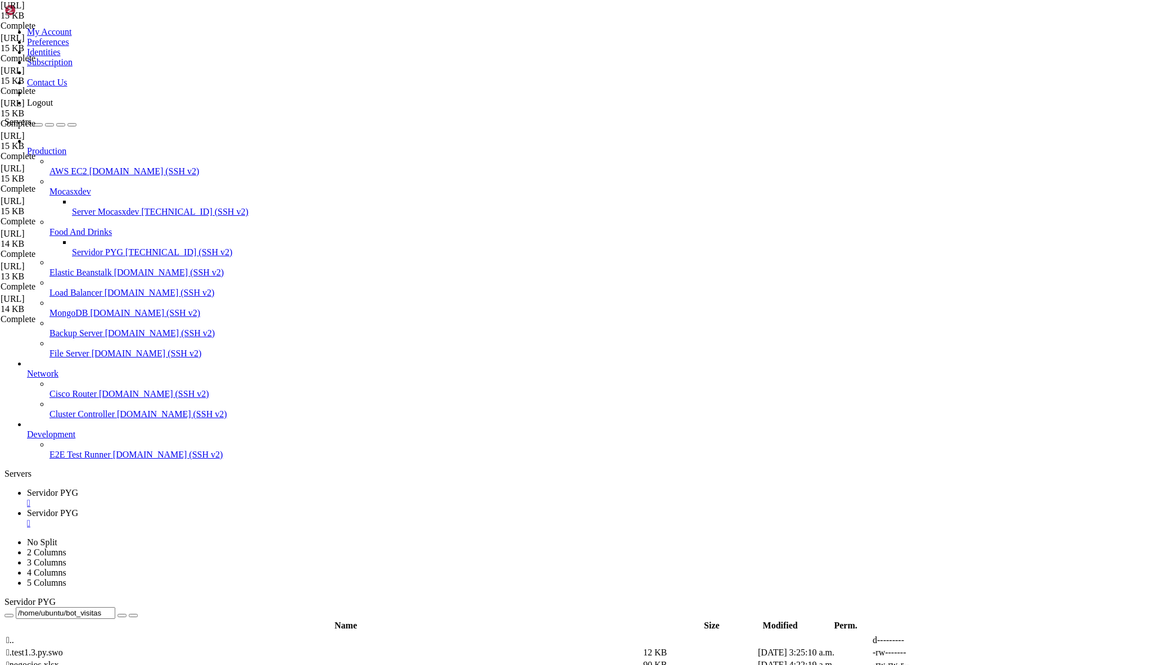
click at [78, 508] on span "Servidor PYG" at bounding box center [52, 513] width 51 height 10
click at [78, 488] on span "Servidor PYG" at bounding box center [52, 493] width 51 height 10
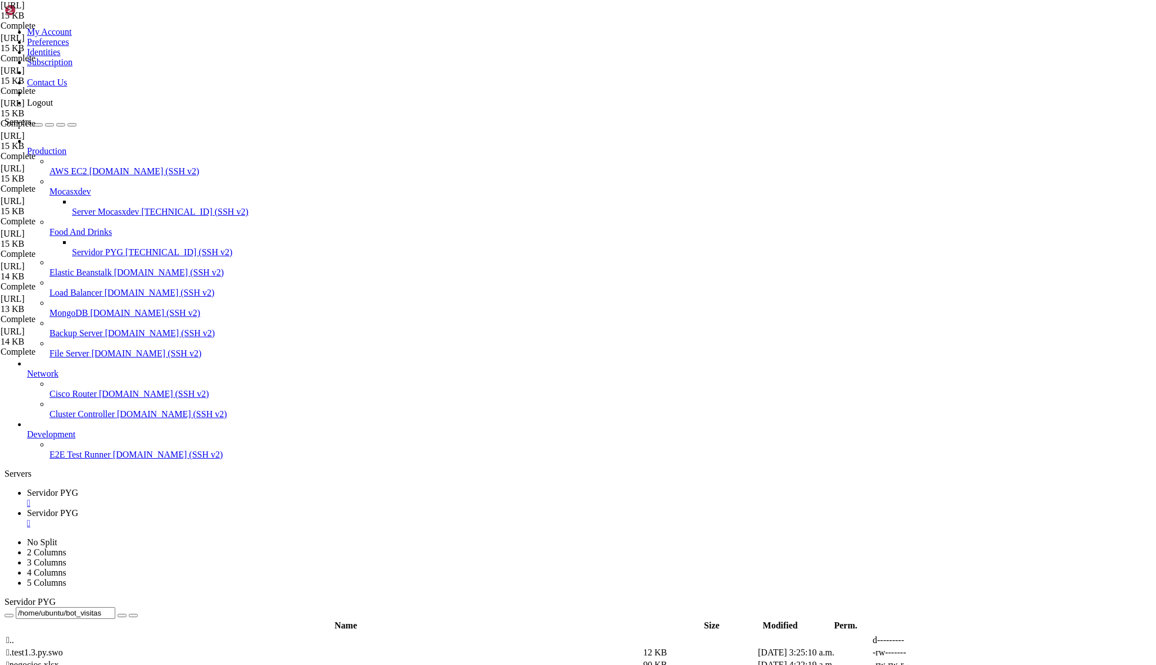
click at [78, 508] on span "Servidor PYG" at bounding box center [52, 513] width 51 height 10
click at [78, 488] on span "Servidor PYG" at bounding box center [52, 493] width 51 height 10
click at [284, 508] on link "Servidor PYG " at bounding box center [589, 518] width 1124 height 20
click at [78, 488] on span "Servidor PYG" at bounding box center [52, 493] width 51 height 10
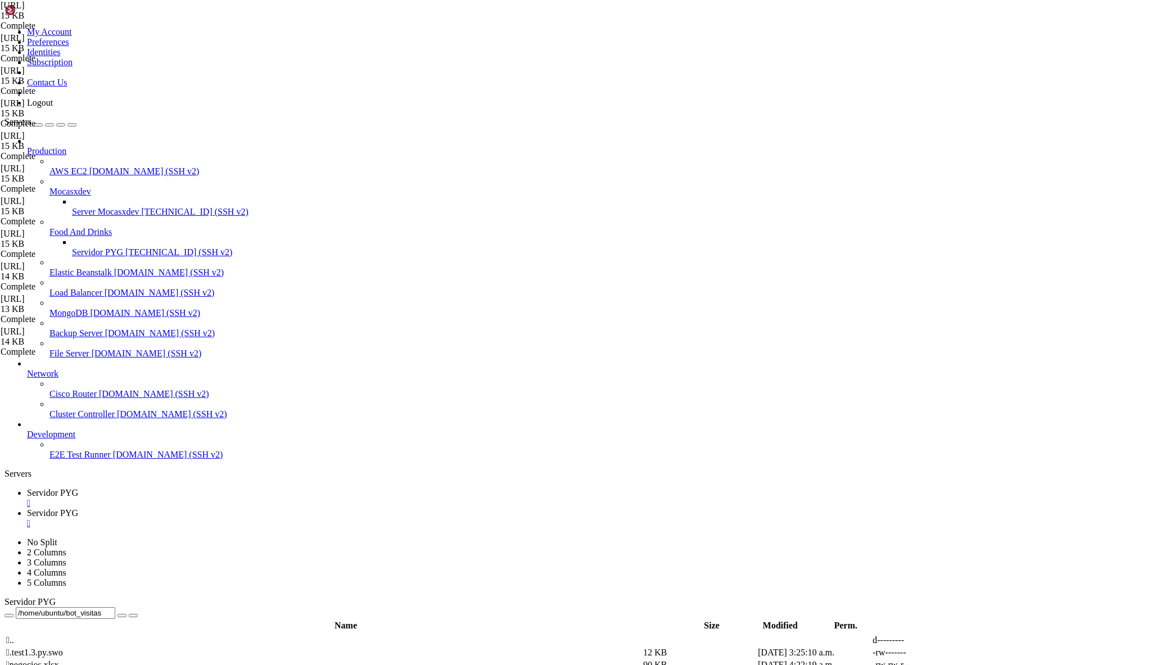
click at [78, 488] on span "Servidor PYG" at bounding box center [52, 493] width 51 height 10
click at [78, 508] on span "Servidor PYG" at bounding box center [52, 513] width 51 height 10
click at [78, 488] on span "Servidor PYG" at bounding box center [52, 493] width 51 height 10
type textarea "[KeyboardButton("Precio")]"
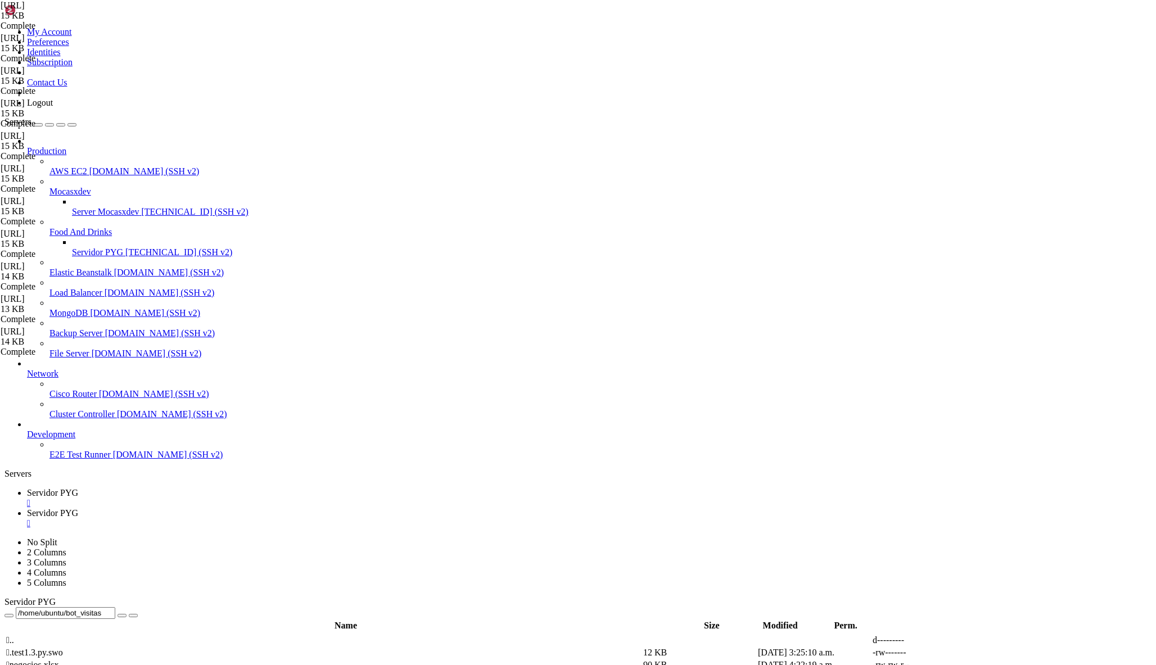
click at [78, 508] on span "Servidor PYG" at bounding box center [52, 513] width 51 height 10
click at [78, 488] on span "Servidor PYG" at bounding box center [52, 493] width 51 height 10
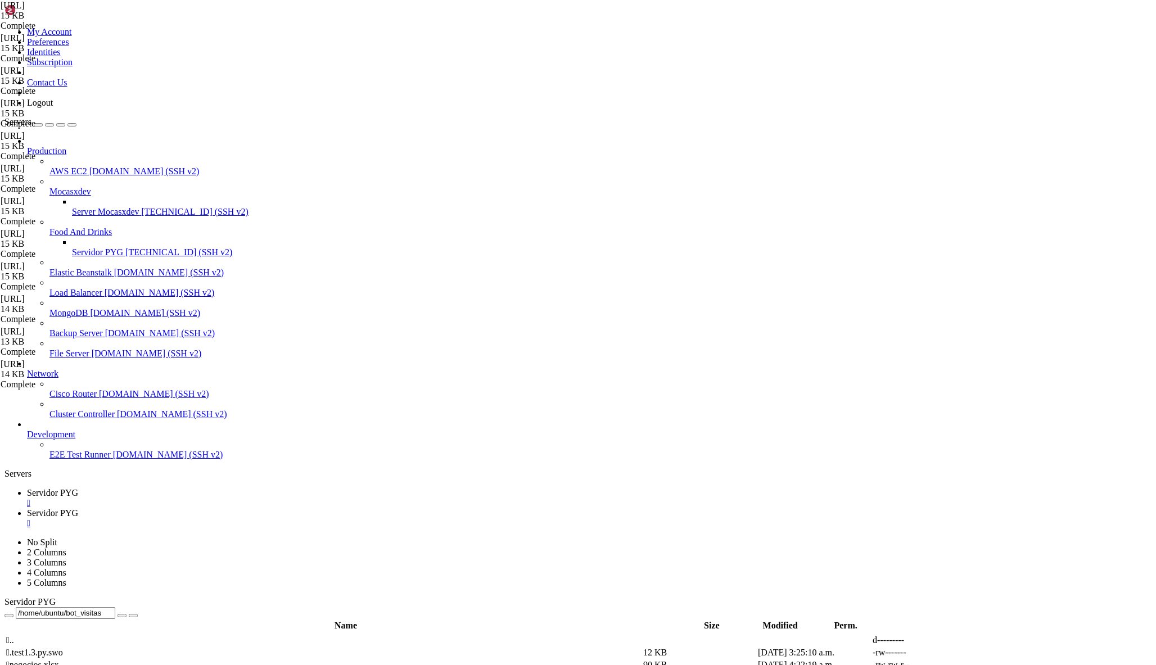
scroll to position [1202, 0]
drag, startPoint x: 223, startPoint y: 463, endPoint x: 234, endPoint y: 514, distance: 52.4
drag, startPoint x: 223, startPoint y: 464, endPoint x: 237, endPoint y: 515, distance: 52.9
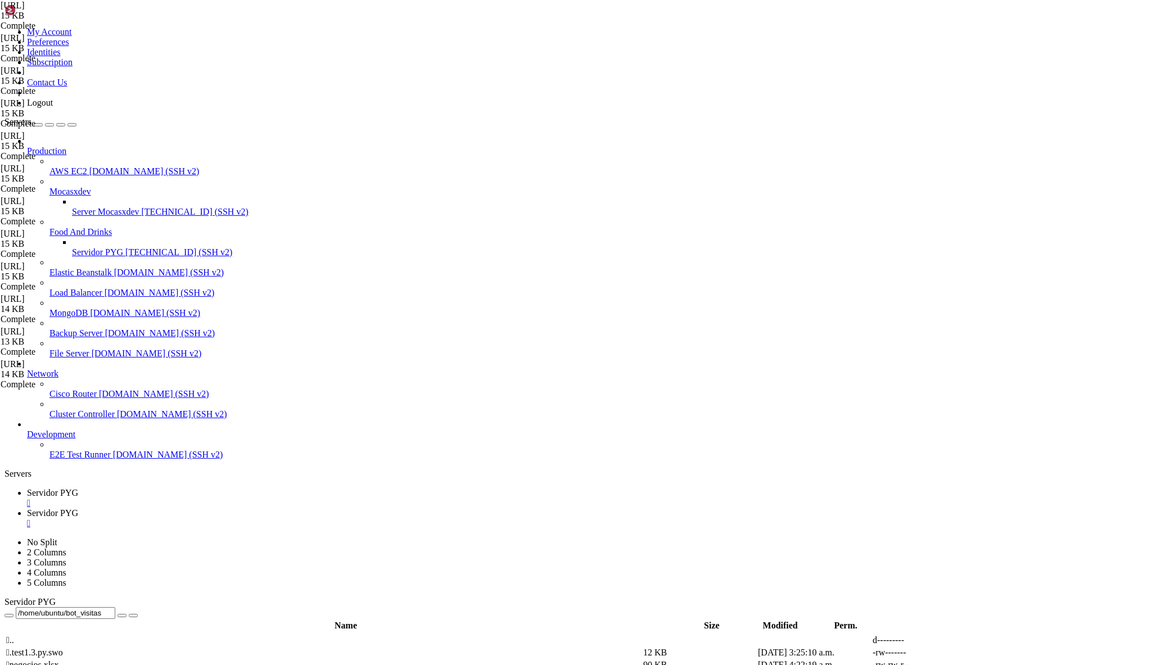
type textarea "[KeyboardButton("Precio")] ]"
paste textarea
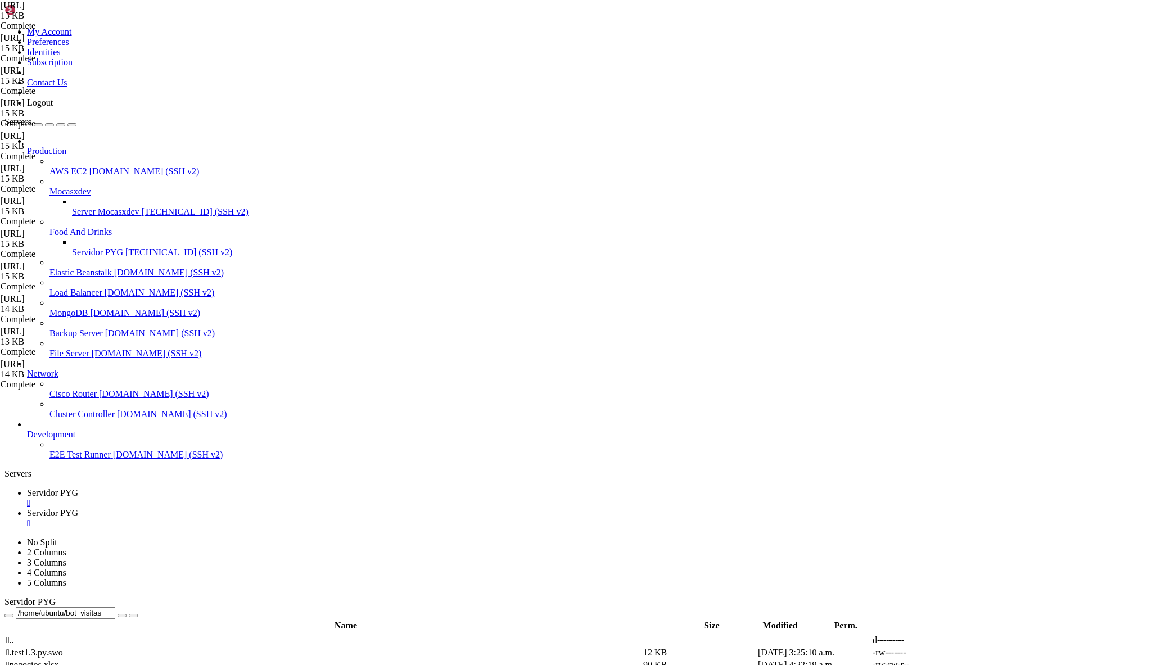
type textarea "]"
click at [78, 508] on span "Servidor PYG" at bounding box center [52, 513] width 51 height 10
click at [78, 488] on span "Servidor PYG" at bounding box center [52, 493] width 51 height 10
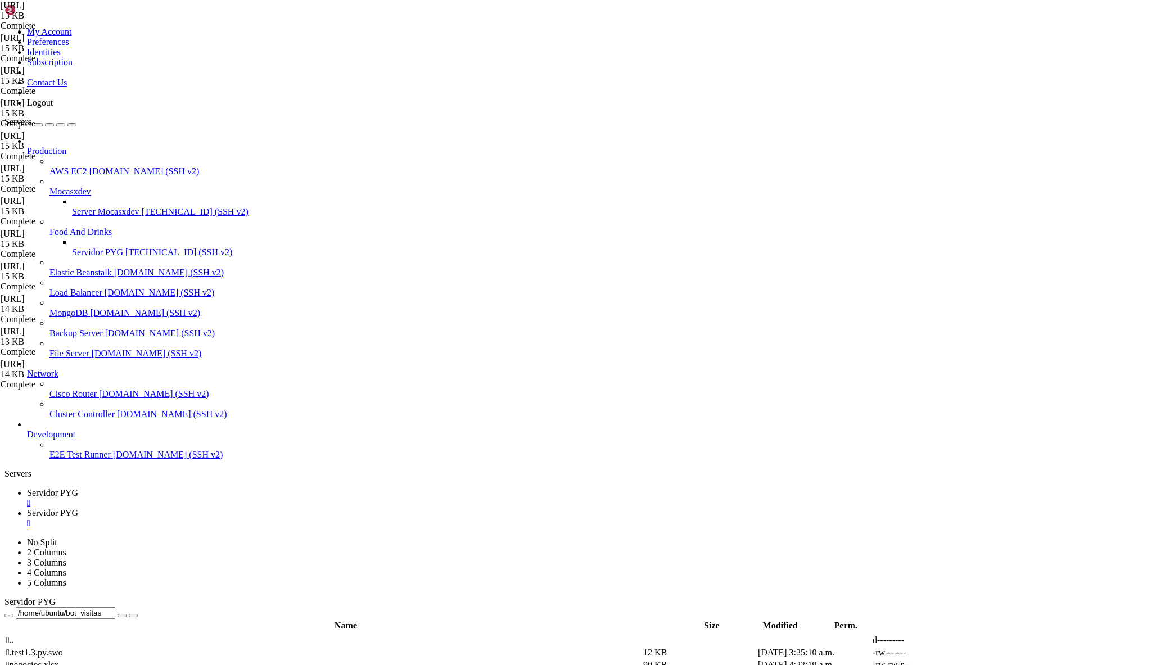
click at [78, 508] on span "Servidor PYG" at bounding box center [52, 513] width 51 height 10
click at [78, 488] on span "Servidor PYG" at bounding box center [52, 493] width 51 height 10
click at [78, 508] on span "Servidor PYG" at bounding box center [52, 513] width 51 height 10
click at [78, 488] on span "Servidor PYG" at bounding box center [52, 493] width 51 height 10
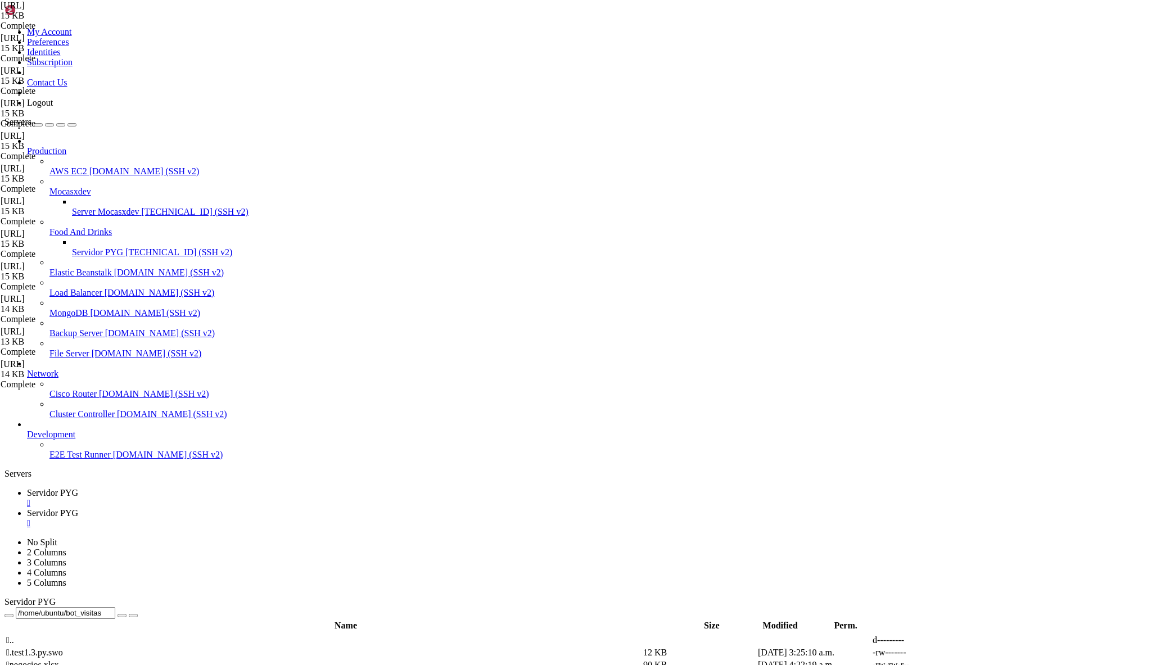
click at [987, 664] on icon at bounding box center [987, 677] width 0 height 0
